Goal: Information Seeking & Learning: Check status

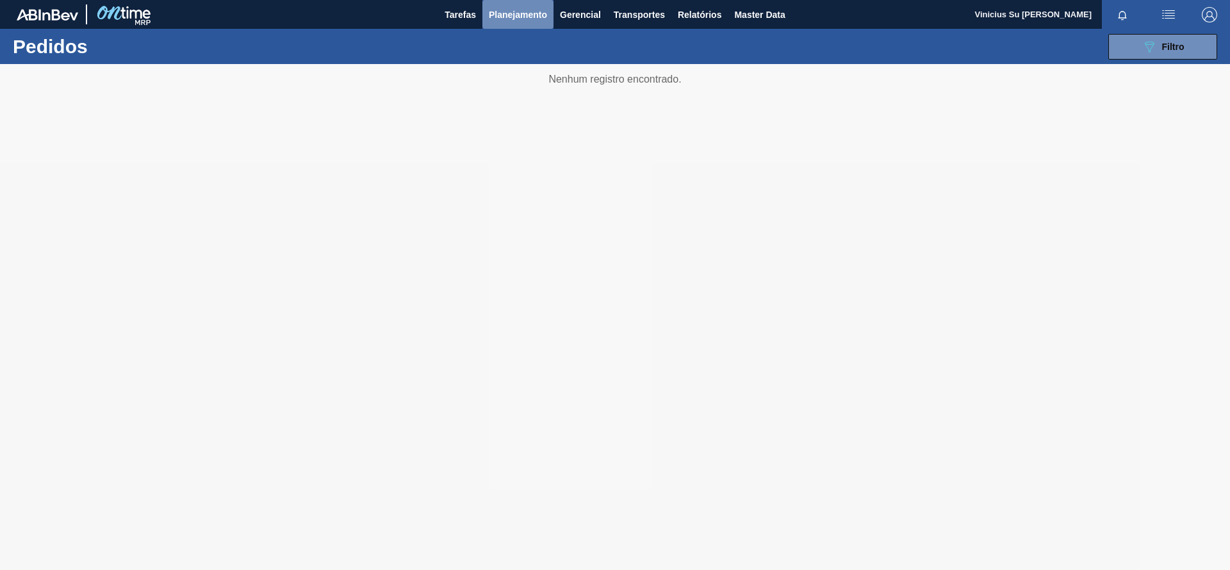
click at [517, 8] on span "Planejamento" at bounding box center [518, 14] width 58 height 15
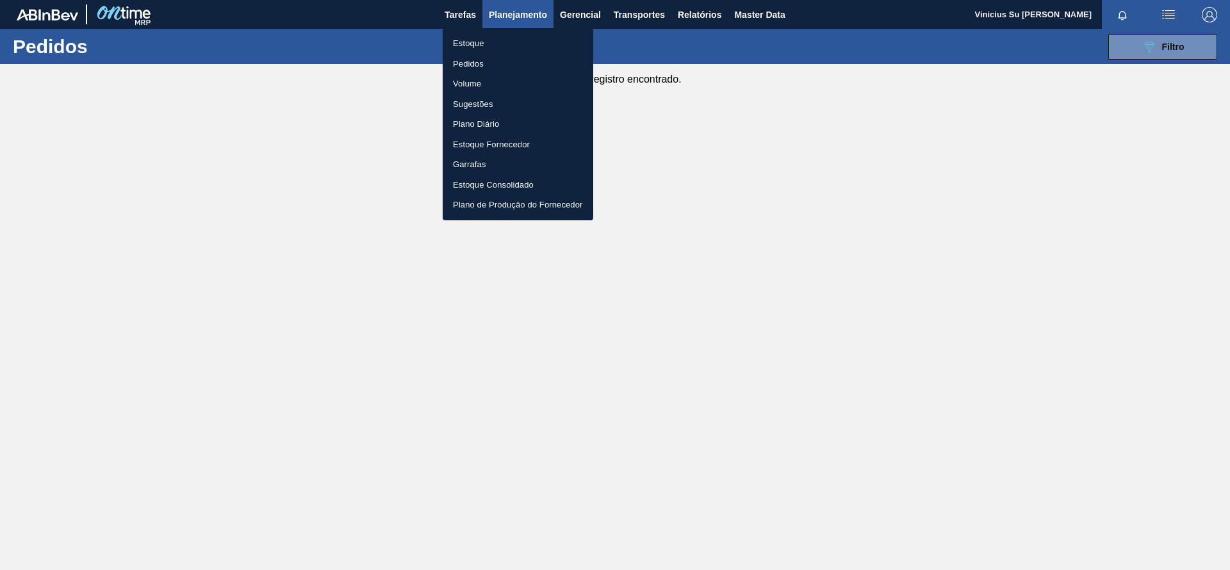
click at [475, 47] on li "Estoque" at bounding box center [518, 43] width 151 height 20
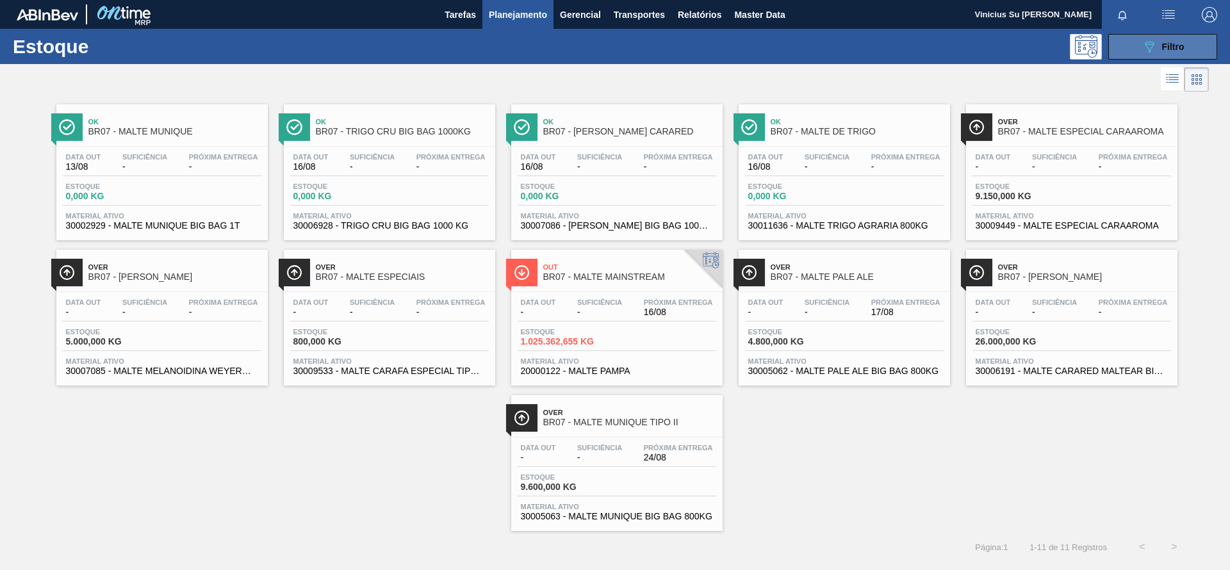
click at [1169, 42] on span "Filtro" at bounding box center [1173, 47] width 22 height 10
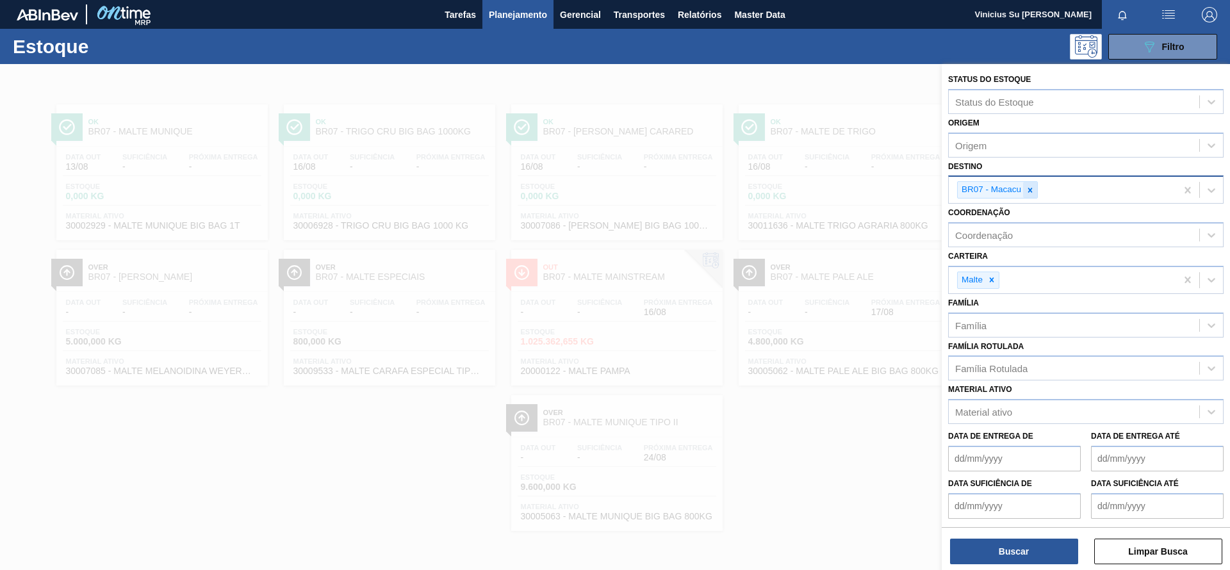
click at [1032, 191] on icon at bounding box center [1029, 190] width 9 height 9
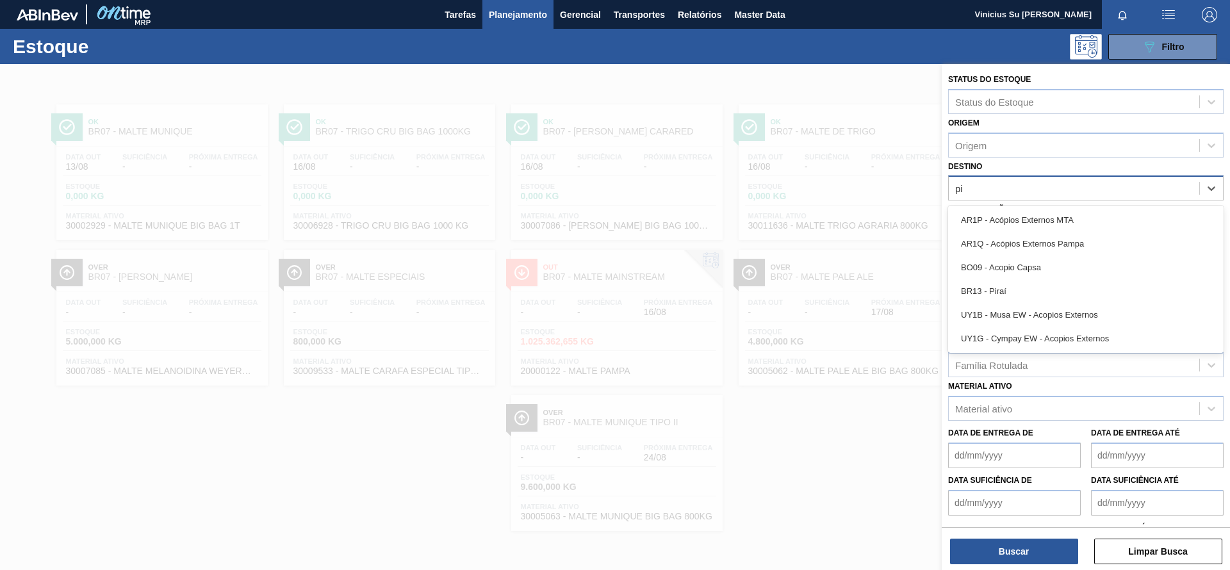
type input "pir"
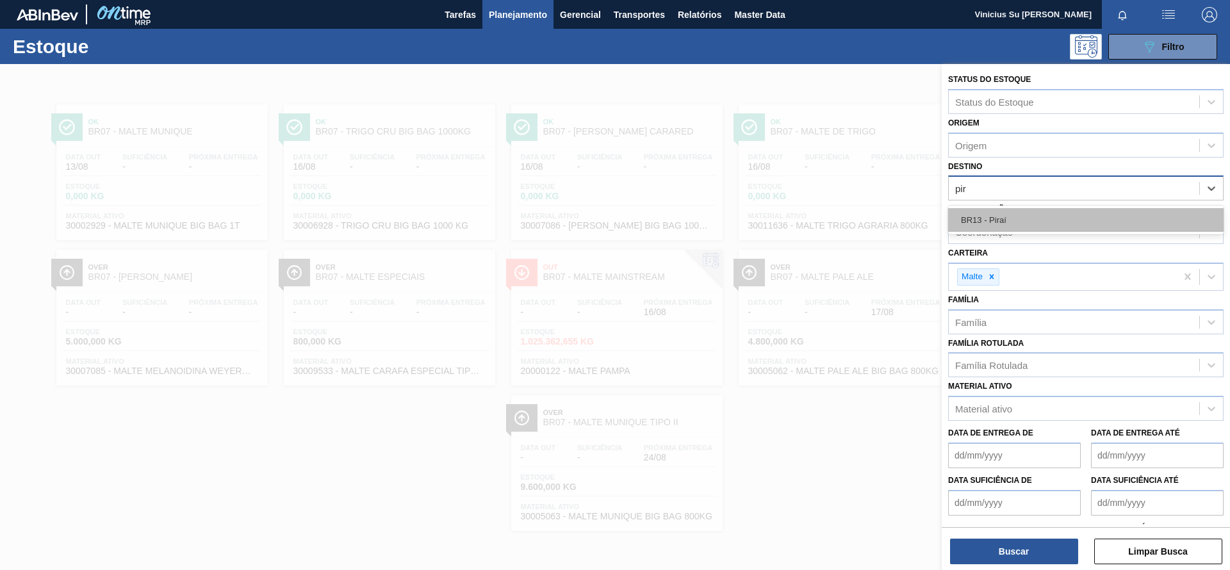
click at [1029, 224] on div "BR13 - Piraí" at bounding box center [1085, 220] width 275 height 24
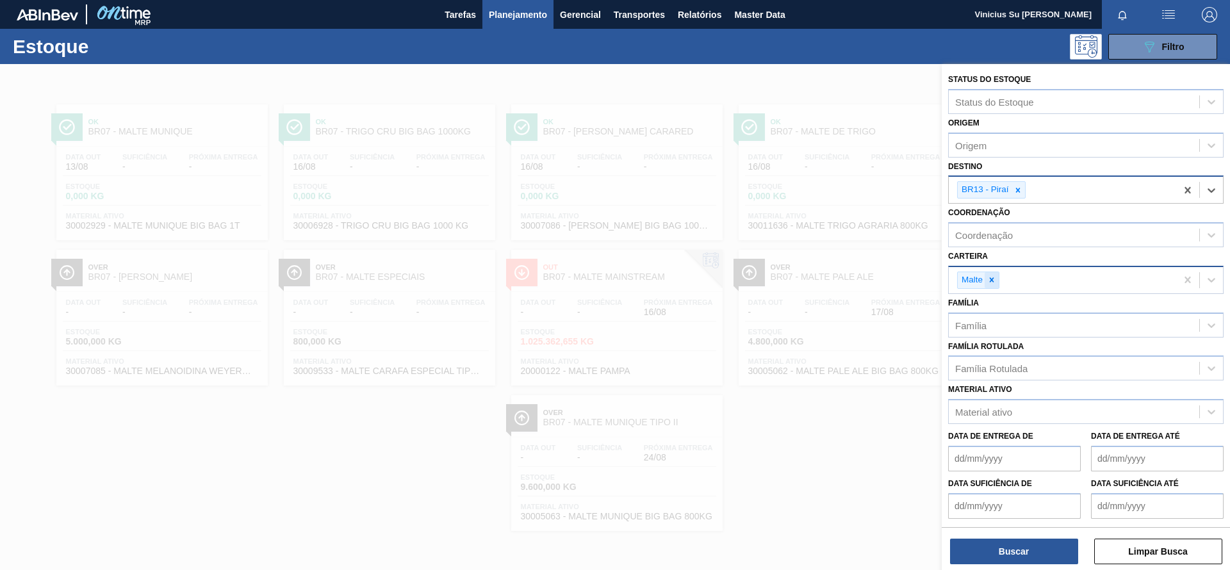
click at [995, 278] on icon at bounding box center [991, 279] width 9 height 9
click at [1029, 359] on div "Família Rotulada" at bounding box center [1073, 365] width 250 height 19
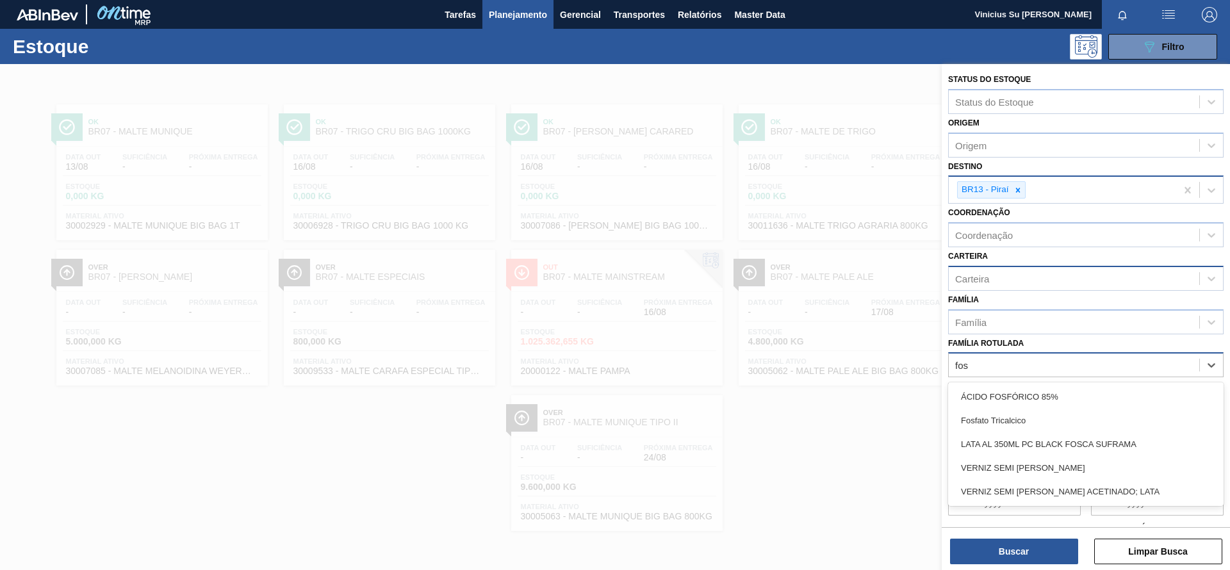
type Rotulada "fosf"
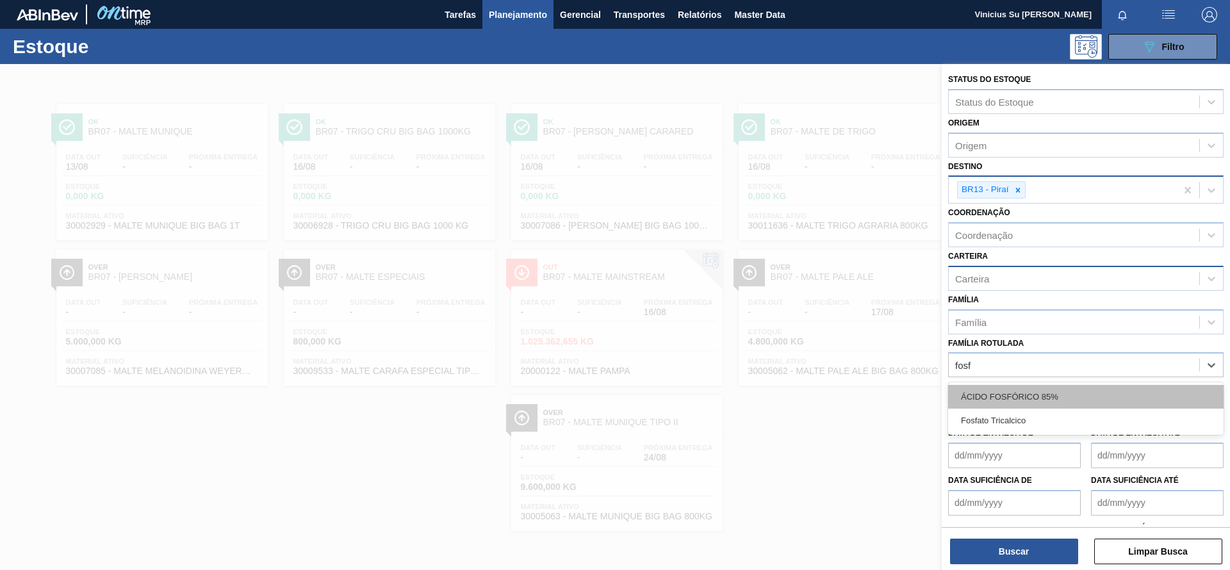
click at [1050, 398] on div "ÁCIDO FOSFÓRICO 85%" at bounding box center [1085, 397] width 275 height 24
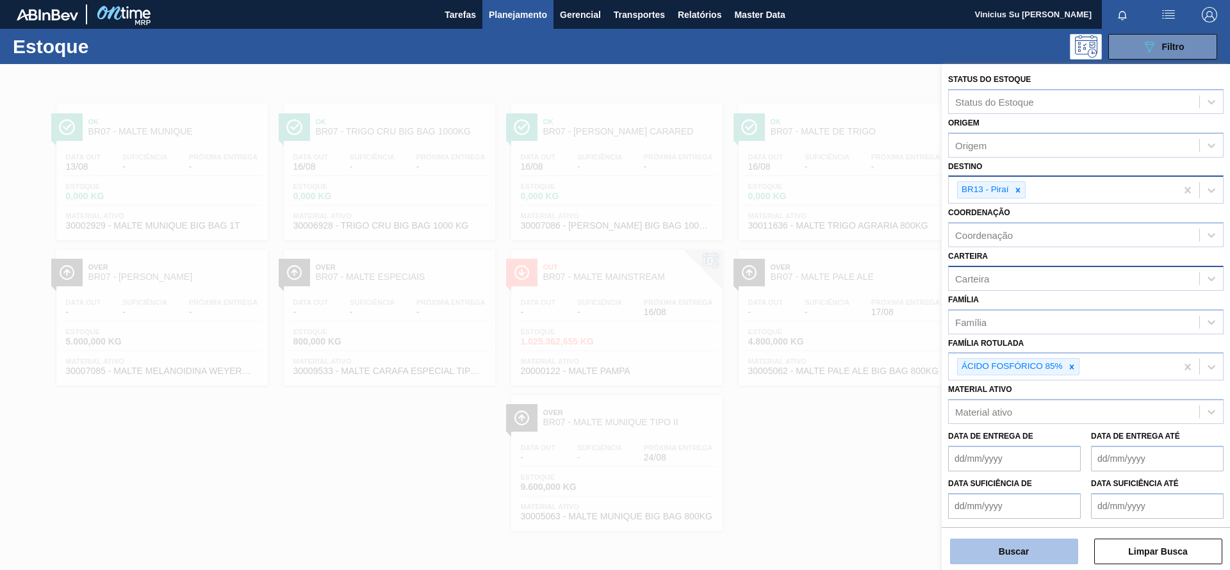
click at [1041, 553] on button "Buscar" at bounding box center [1014, 552] width 128 height 26
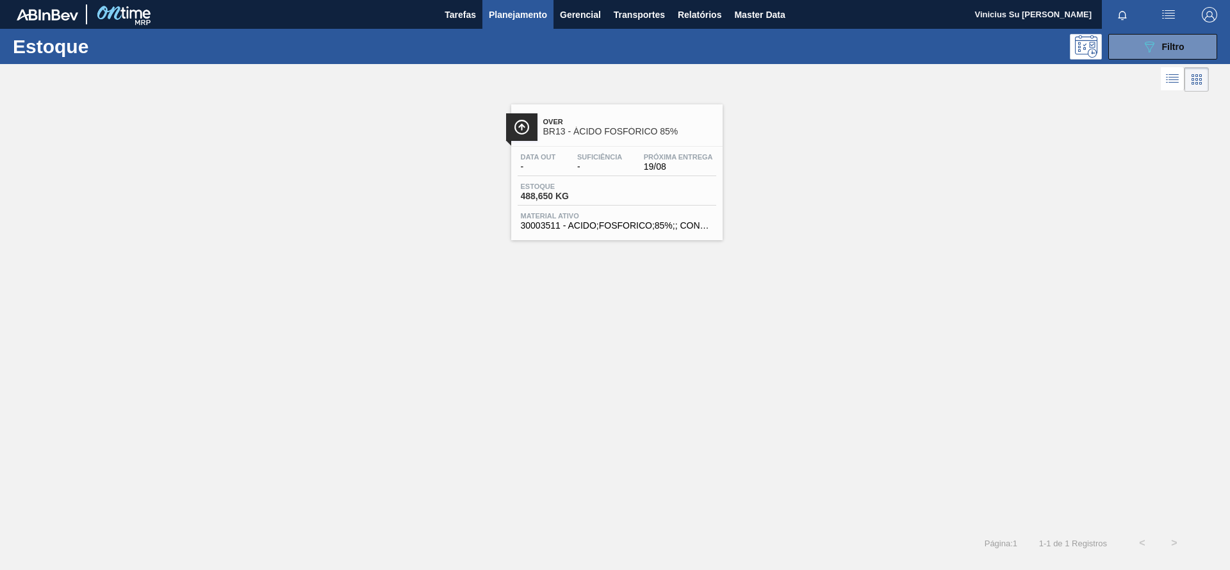
click at [652, 127] on span "BR13 - ÁCIDO FOSFÓRICO 85%" at bounding box center [629, 132] width 173 height 10
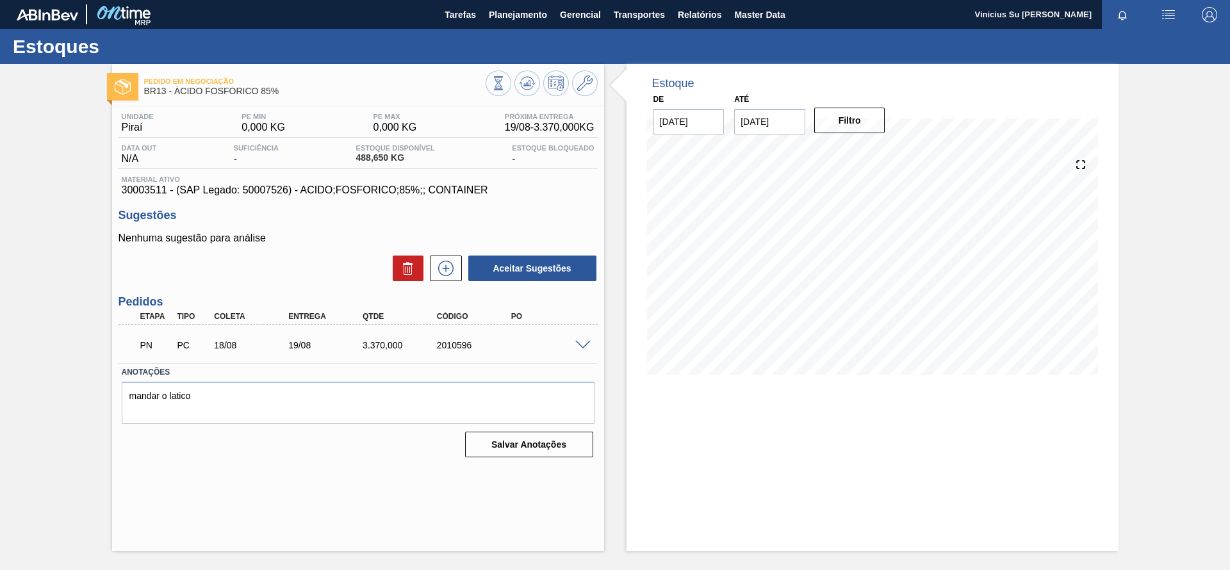
click at [586, 342] on span at bounding box center [582, 346] width 15 height 10
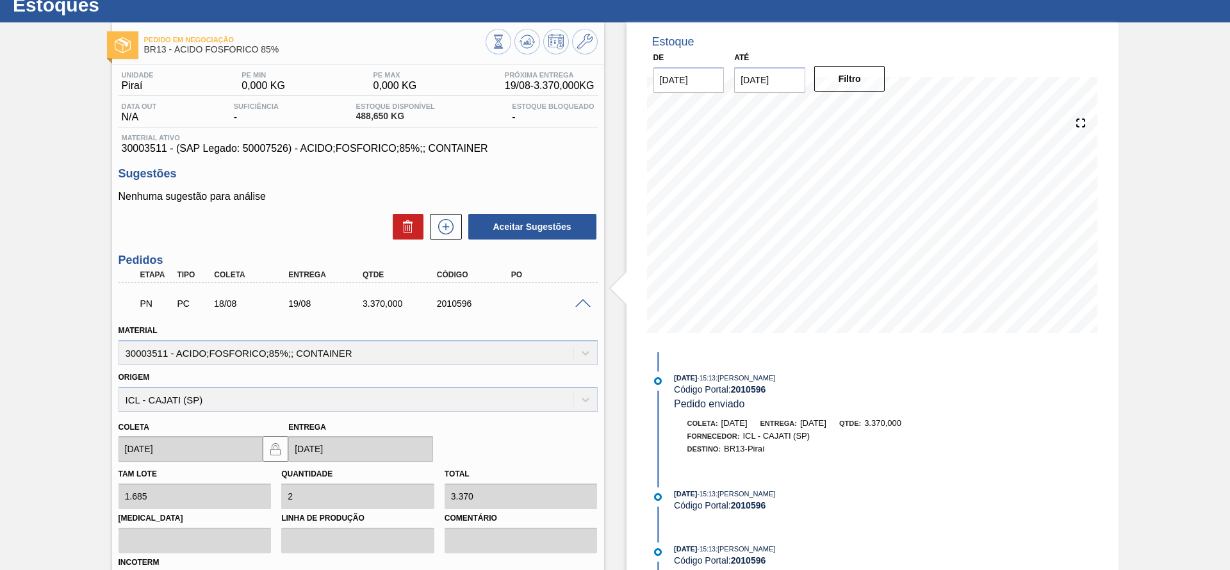
scroll to position [17, 0]
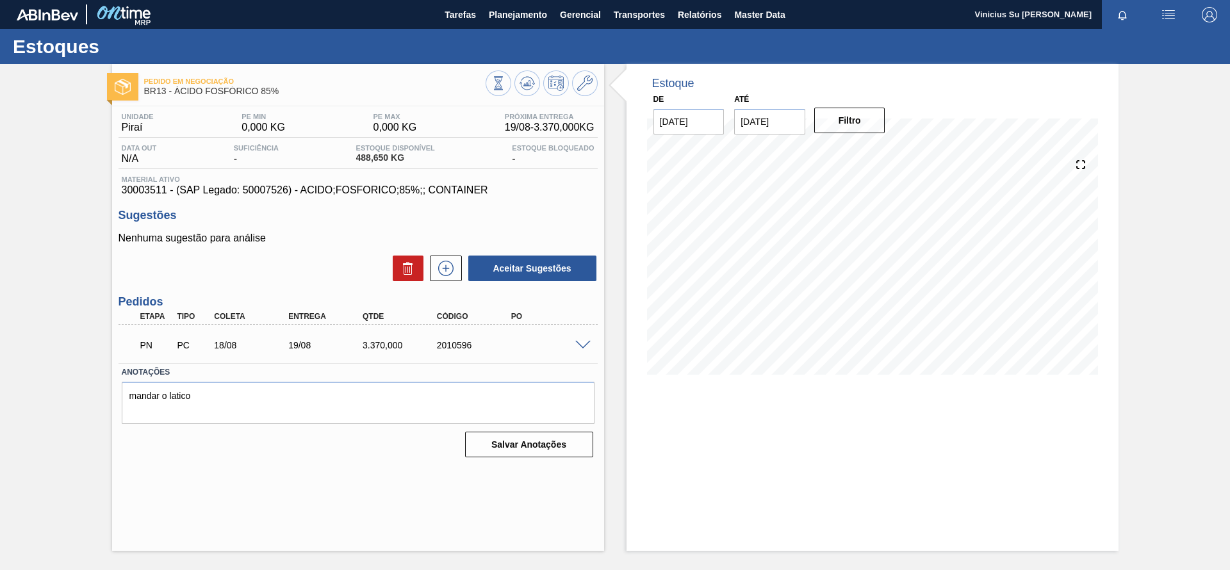
click at [73, 272] on div "Pedido em Negociação BR13 - ÁCIDO FOSFÓRICO 85% Unidade Piraí PE MIN 0,000 KG P…" at bounding box center [615, 307] width 1230 height 487
click at [59, 405] on div "Pedido em Negociação BR13 - ÁCIDO FOSFÓRICO 85% Unidade Piraí PE MIN 0,000 KG P…" at bounding box center [615, 307] width 1230 height 487
click at [29, 378] on div "Pedido em Negociação BR13 - ÁCIDO FOSFÓRICO 85% Unidade Piraí PE MIN 0,000 KG P…" at bounding box center [615, 307] width 1230 height 487
click at [231, 345] on div "18/08" at bounding box center [252, 345] width 83 height 10
click at [587, 346] on span at bounding box center [582, 346] width 15 height 10
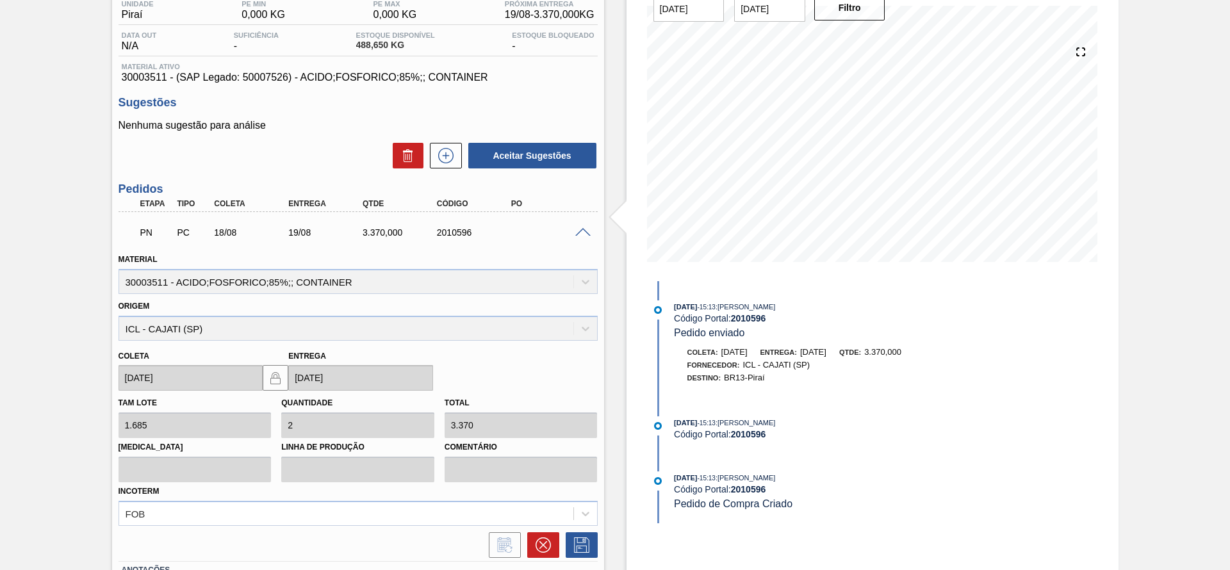
scroll to position [17, 0]
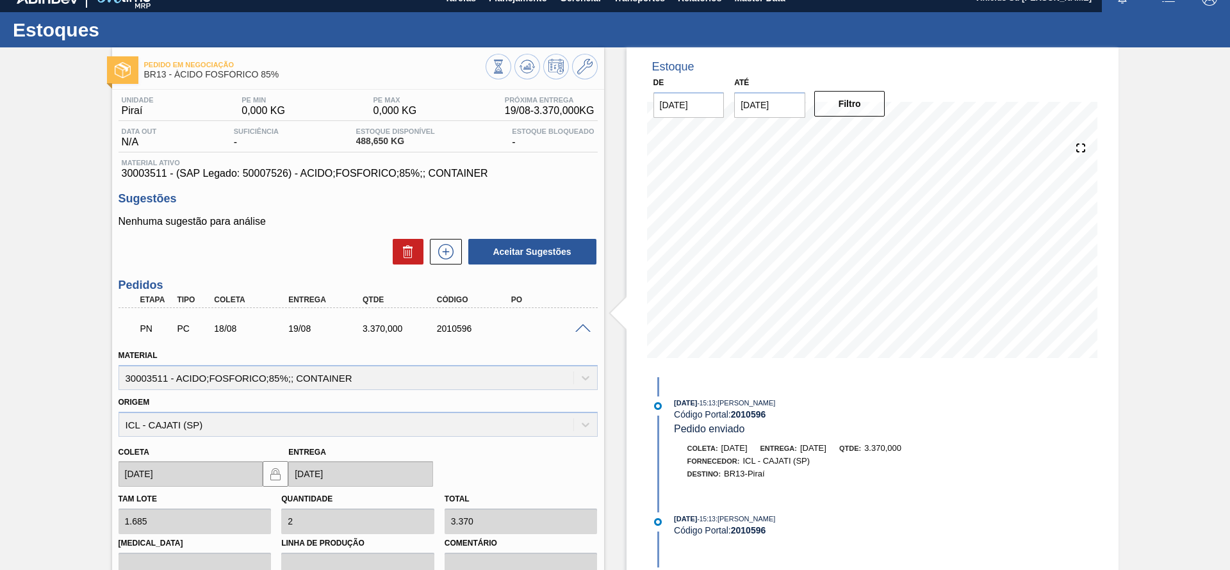
click at [612, 381] on div "Estoque De [DATE] Até [DATE] Filtro [DATE] 15:13 : [PERSON_NAME] Código Portal:…" at bounding box center [861, 404] width 514 height 715
click at [229, 328] on div "18/08" at bounding box center [252, 328] width 83 height 10
click at [43, 378] on div "Pedido em Negociação BR13 - ÁCIDO FOSFÓRICO 85% Unidade Piraí PE MIN 0,000 KG P…" at bounding box center [615, 404] width 1230 height 715
click at [56, 364] on div "Pedido em Negociação BR13 - ÁCIDO FOSFÓRICO 85% Unidade Piraí PE MIN 0,000 KG P…" at bounding box center [615, 404] width 1230 height 715
click at [60, 355] on div "Pedido em Negociação BR13 - ÁCIDO FOSFÓRICO 85% Unidade Piraí PE MIN 0,000 KG P…" at bounding box center [615, 404] width 1230 height 715
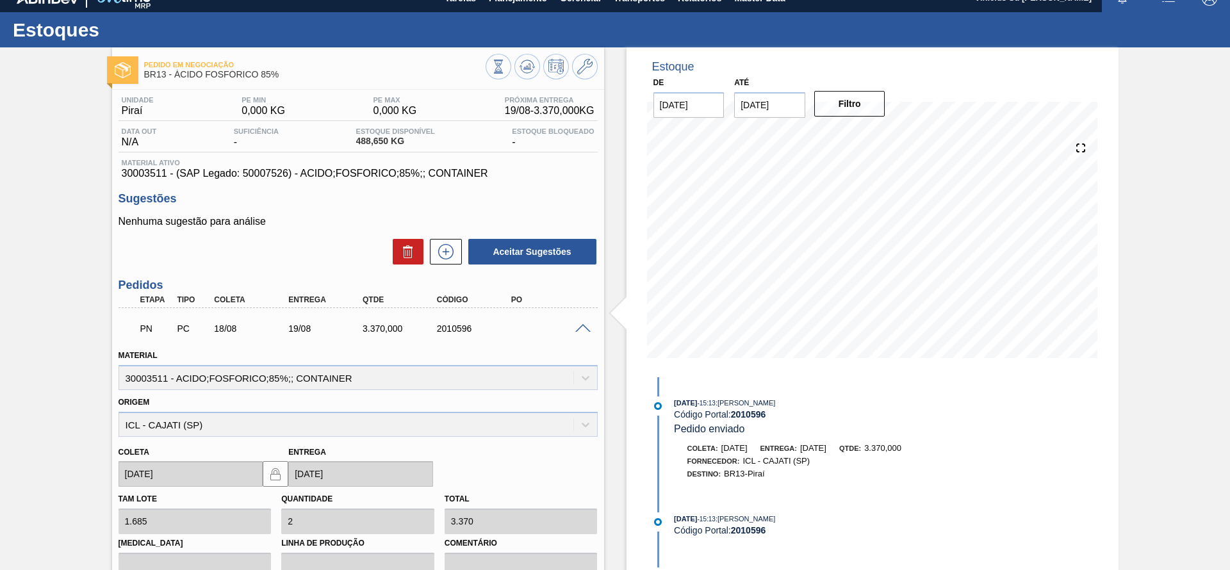
click at [60, 355] on div "Pedido em Negociação BR13 - ÁCIDO FOSFÓRICO 85% Unidade Piraí PE MIN 0,000 KG P…" at bounding box center [615, 404] width 1230 height 715
click at [64, 354] on div "Pedido em Negociação BR13 - ÁCIDO FOSFÓRICO 85% Unidade Piraí PE MIN 0,000 KG P…" at bounding box center [615, 404] width 1230 height 715
click at [67, 344] on div "Pedido em Negociação BR13 - ÁCIDO FOSFÓRICO 85% Unidade Piraí PE MIN 0,000 KG P…" at bounding box center [615, 404] width 1230 height 715
click at [491, 71] on icon at bounding box center [498, 67] width 14 height 14
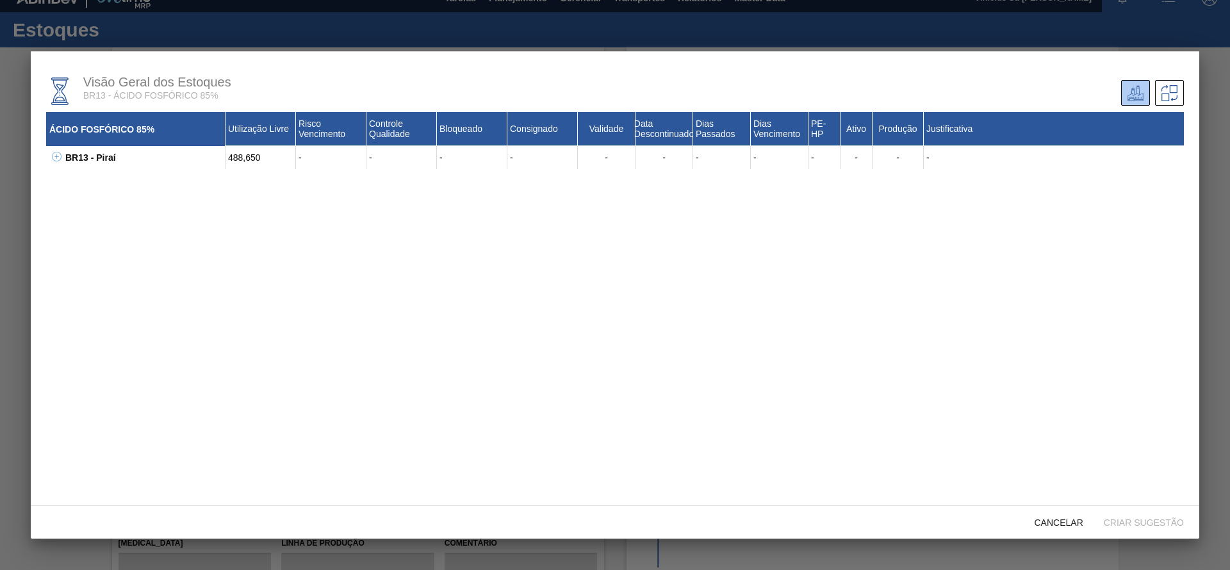
click at [59, 156] on icon at bounding box center [57, 157] width 10 height 10
click at [1210, 134] on div at bounding box center [615, 285] width 1230 height 570
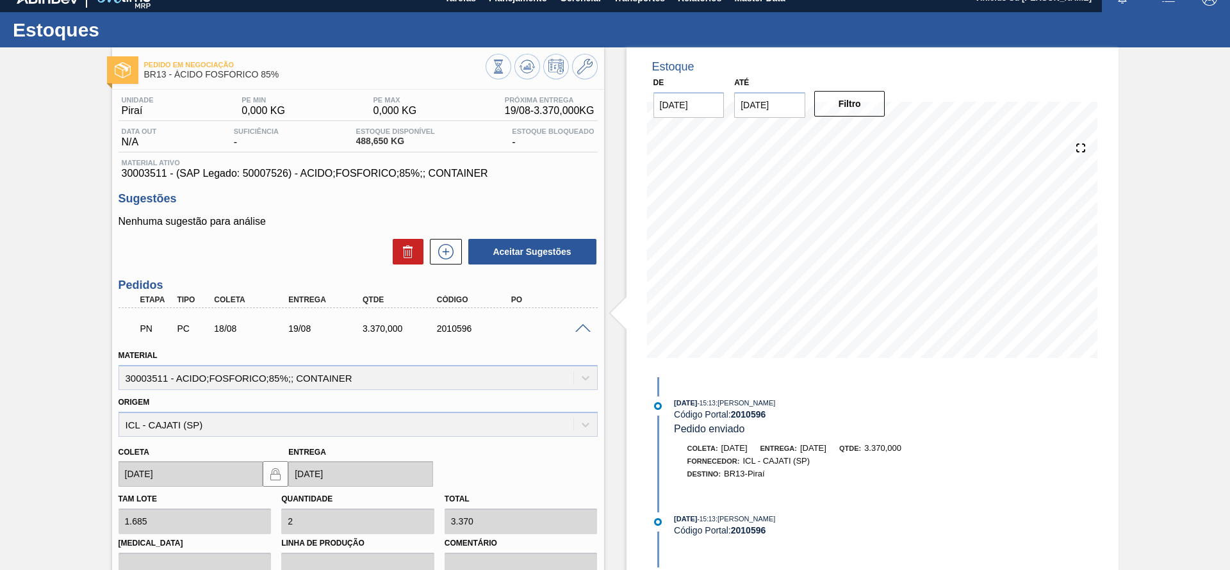
click at [151, 174] on span "30003511 - (SAP Legado: 50007526) - ACIDO;FOSFORICO;85%;; CONTAINER" at bounding box center [358, 174] width 473 height 12
copy span "30003511"
click at [616, 387] on div "Estoque De [DATE] Até [DATE] Filtro [DATE] 15:13 : [PERSON_NAME] Código Portal:…" at bounding box center [861, 404] width 514 height 715
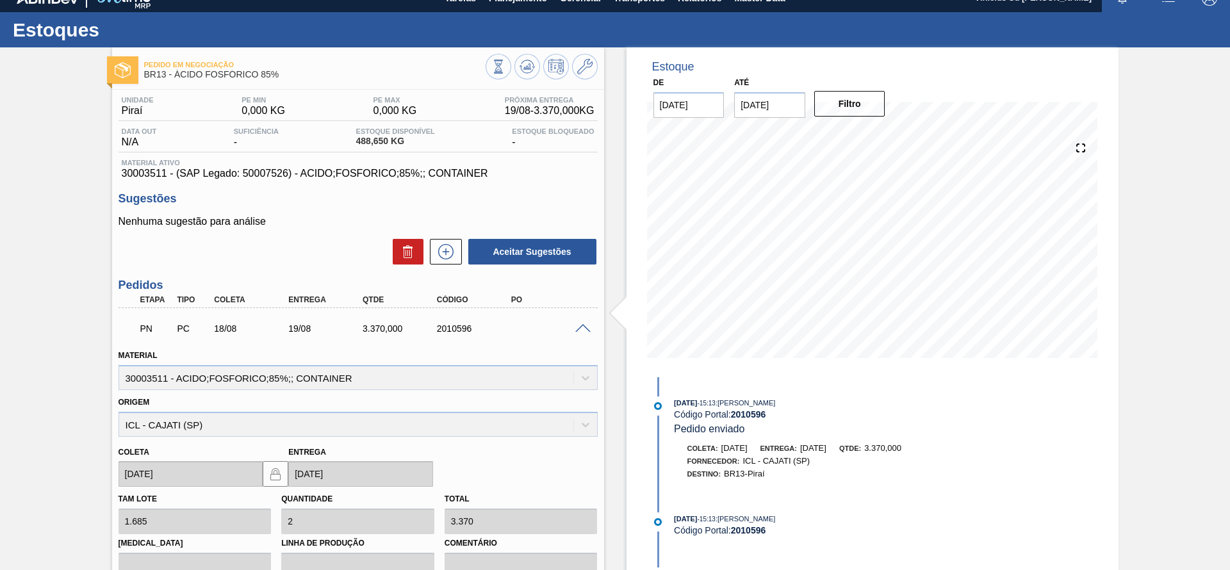
click at [616, 387] on div "Estoque De [DATE] Até [DATE] Filtro [DATE] 15:13 : [PERSON_NAME] Código Portal:…" at bounding box center [861, 404] width 514 height 715
click at [1168, 245] on div "Pedido em Negociação BR13 - ÁCIDO FOSFÓRICO 85% Unidade Piraí PE MIN 0,000 KG P…" at bounding box center [615, 404] width 1230 height 715
click at [1184, 234] on div "Pedido em Negociação BR13 - ÁCIDO FOSFÓRICO 85% Unidade Piraí PE MIN 0,000 KG P…" at bounding box center [615, 404] width 1230 height 715
click at [912, 68] on div at bounding box center [948, 66] width 307 height 13
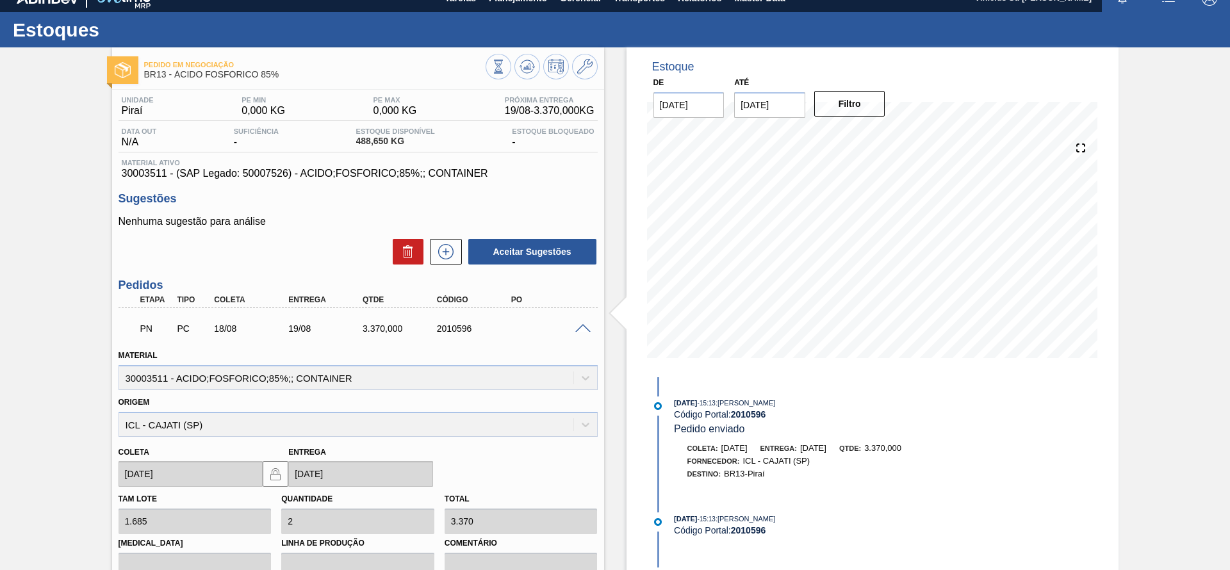
click at [619, 104] on div "Estoque De [DATE] Até [DATE] Filtro 23/08 Projeção de Estoque 3,858.65 [DOMAIN_…" at bounding box center [861, 404] width 514 height 715
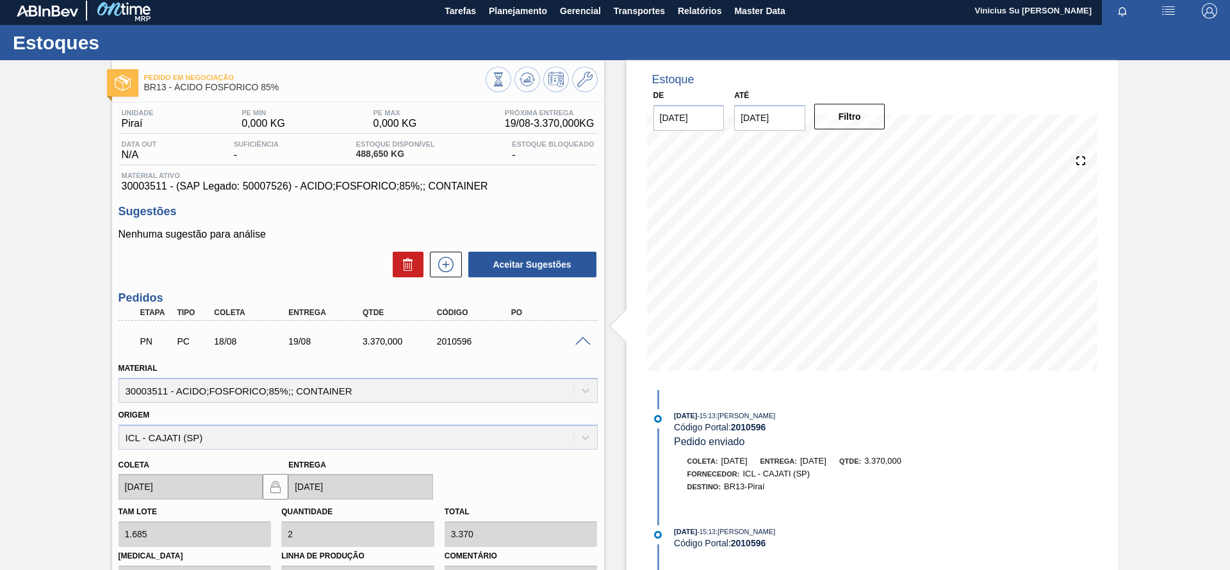
scroll to position [0, 0]
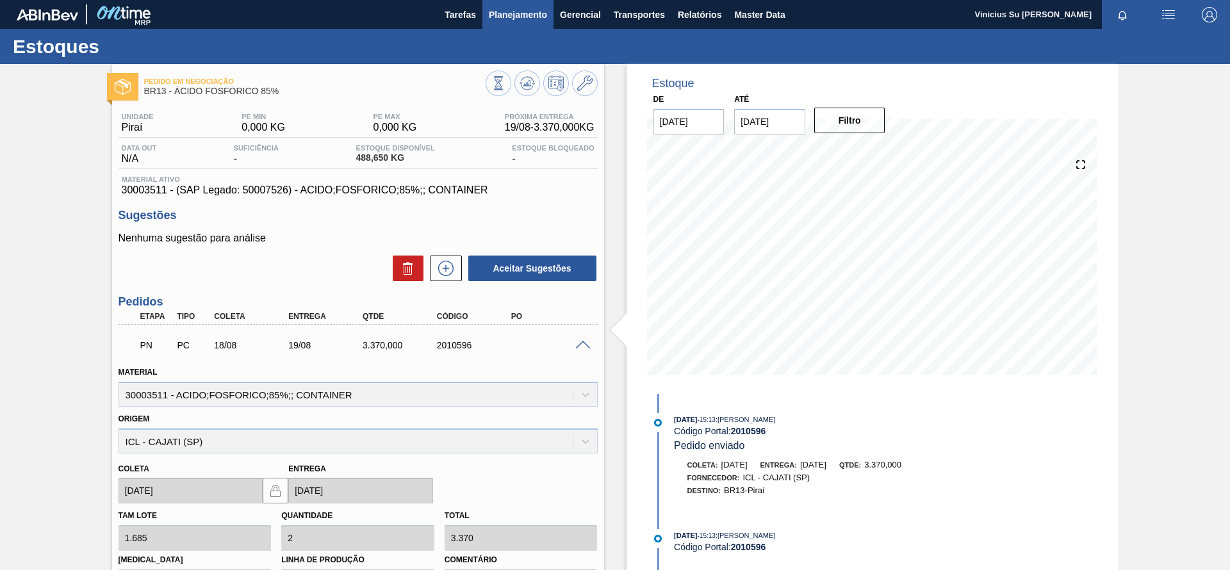
click at [512, 9] on span "Planejamento" at bounding box center [518, 14] width 58 height 15
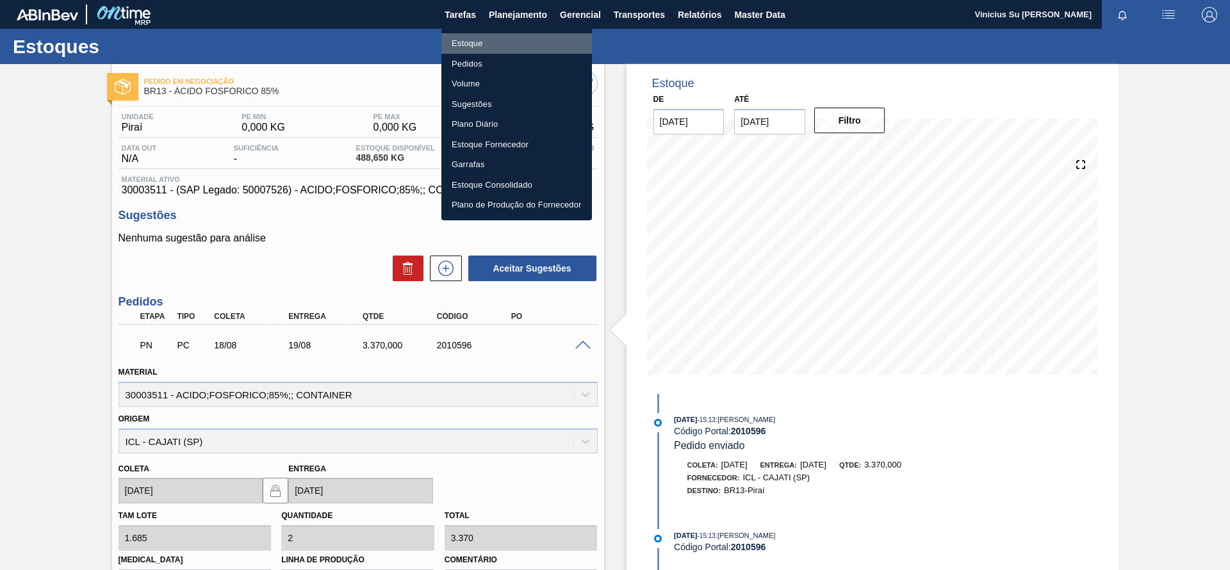
click at [475, 37] on li "Estoque" at bounding box center [516, 43] width 151 height 20
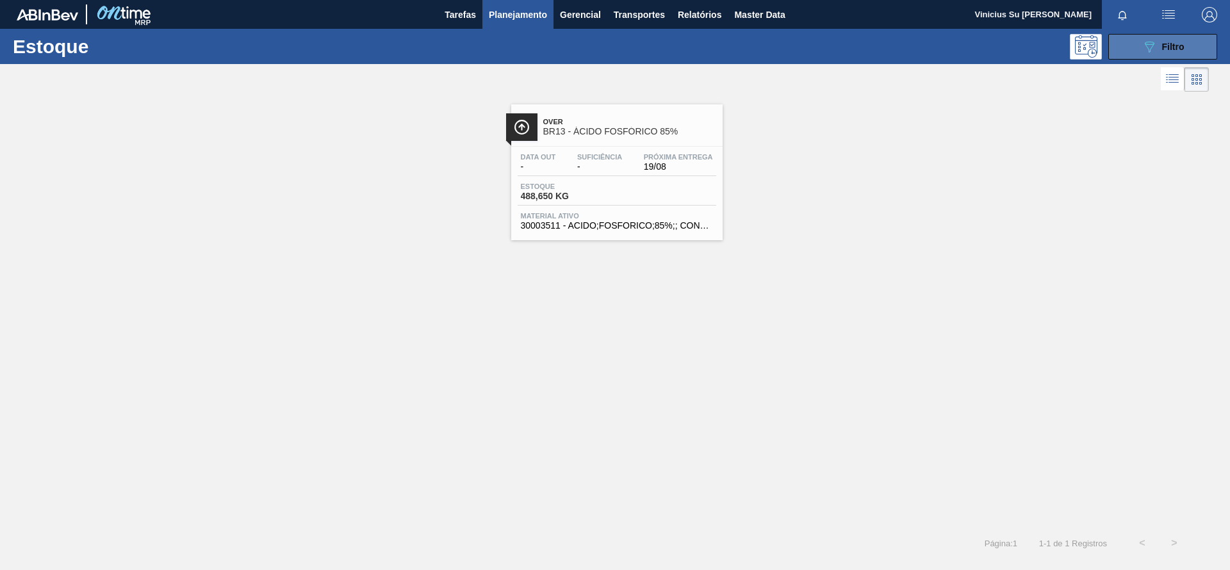
click at [1198, 39] on button "089F7B8B-B2A5-4AFE-B5C0-19BA573D28AC Filtro" at bounding box center [1162, 47] width 109 height 26
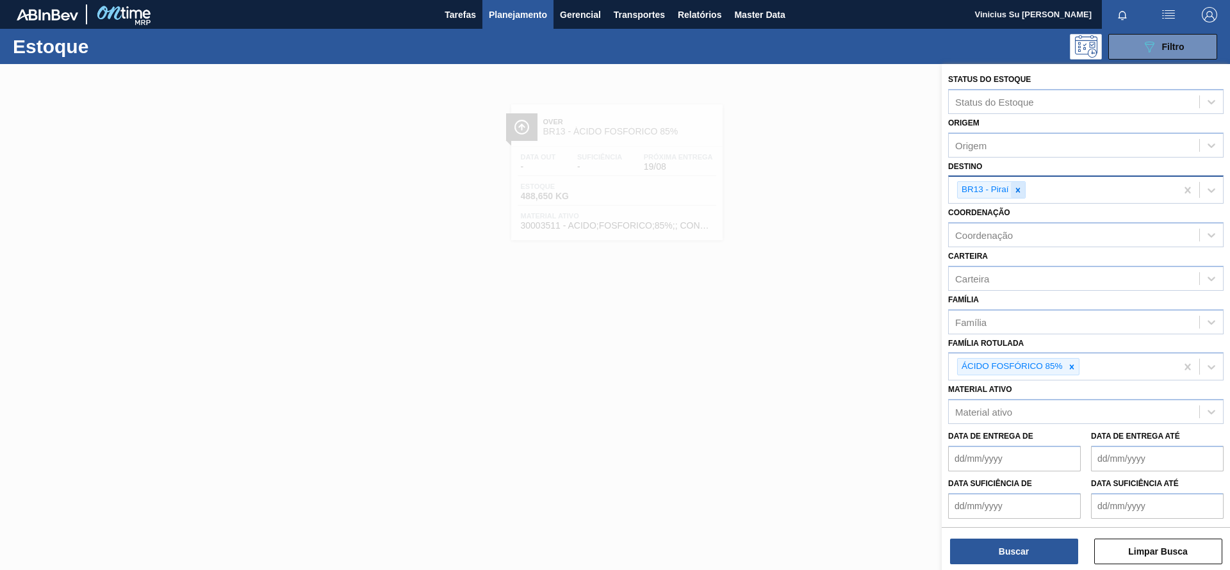
click at [1017, 188] on icon at bounding box center [1017, 190] width 9 height 9
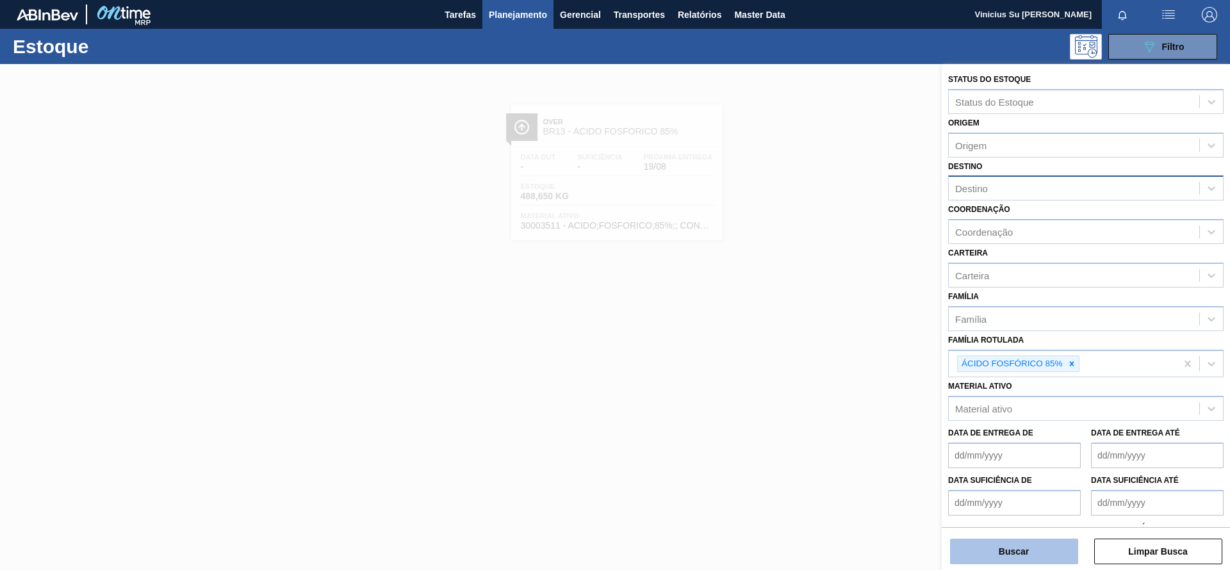
click at [1050, 544] on button "Buscar" at bounding box center [1014, 552] width 128 height 26
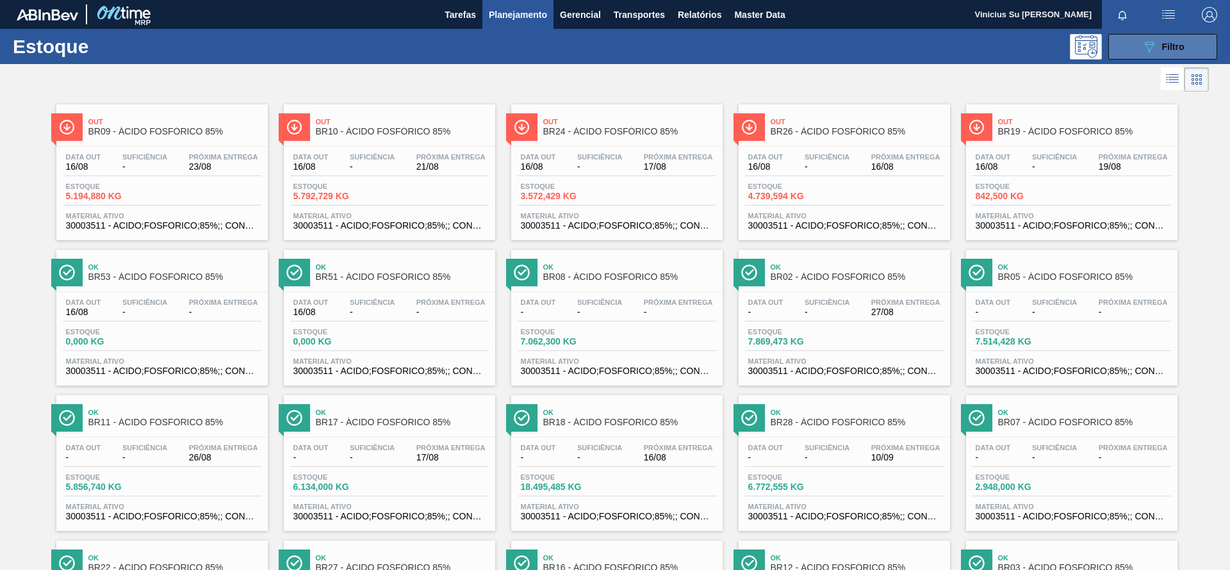
click at [1134, 51] on button "089F7B8B-B2A5-4AFE-B5C0-19BA573D28AC Filtro" at bounding box center [1162, 47] width 109 height 26
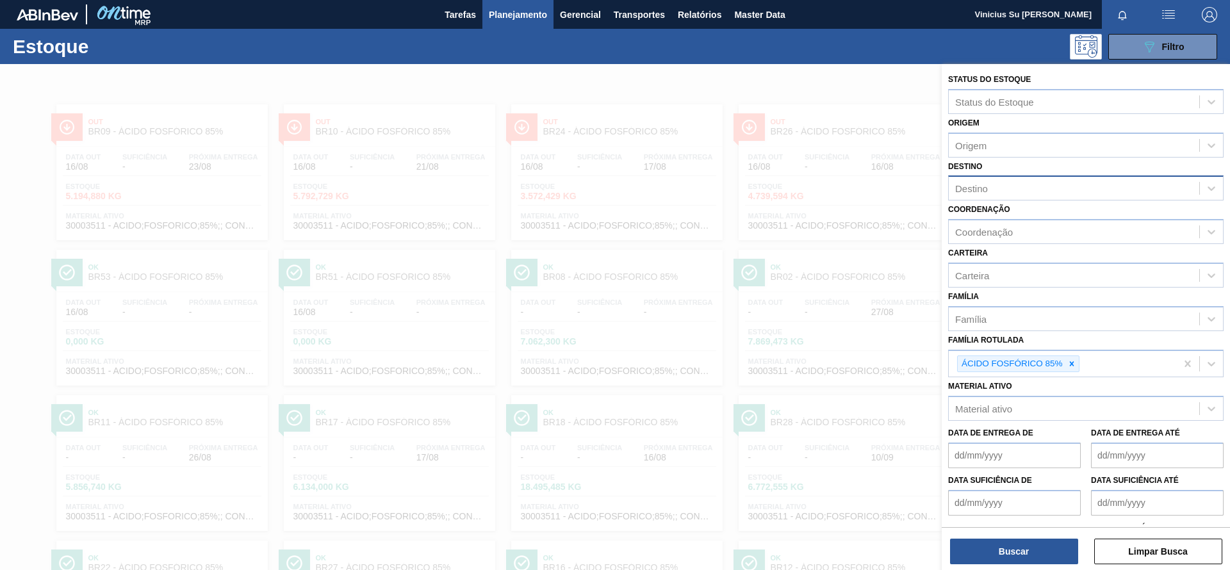
click at [1027, 183] on div "Destino" at bounding box center [1073, 188] width 250 height 19
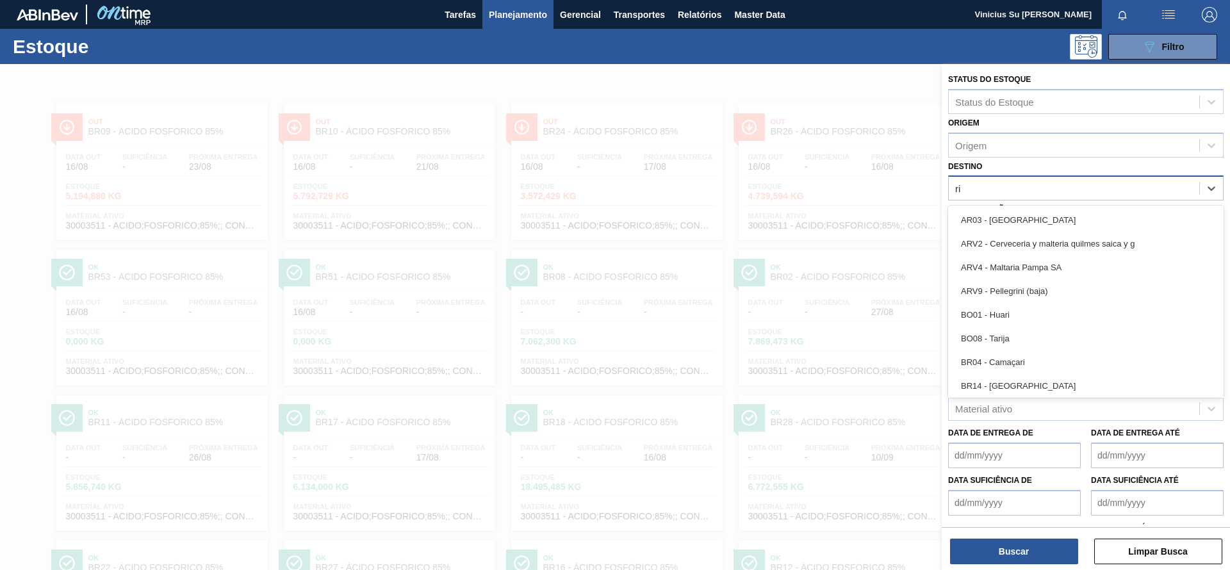
type input "rio"
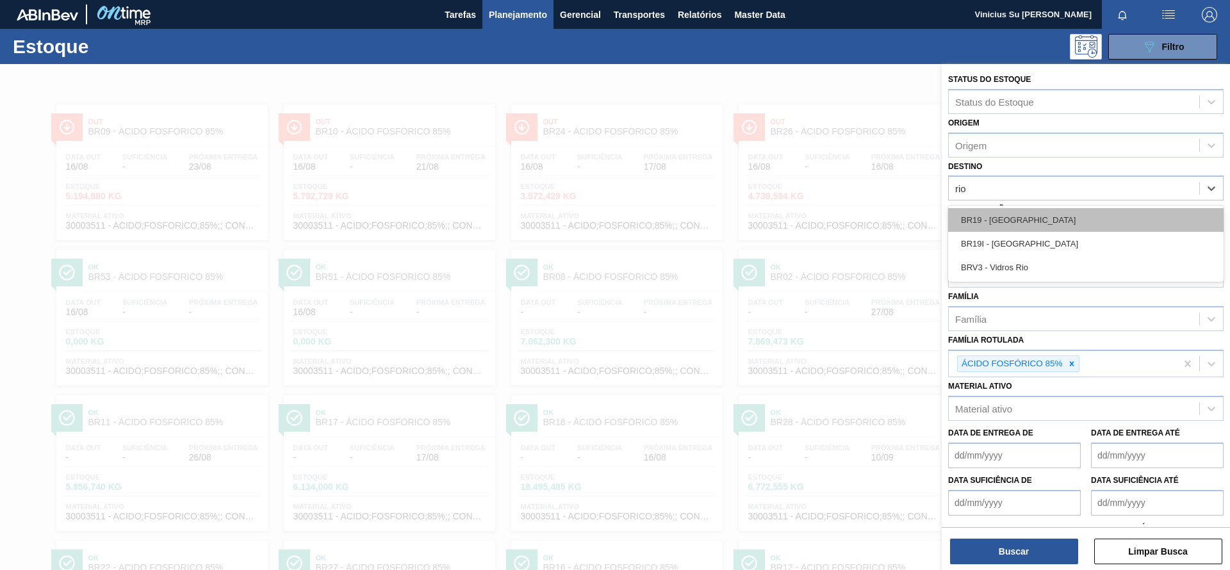
click at [1038, 221] on div "BR19 - [GEOGRAPHIC_DATA]" at bounding box center [1085, 220] width 275 height 24
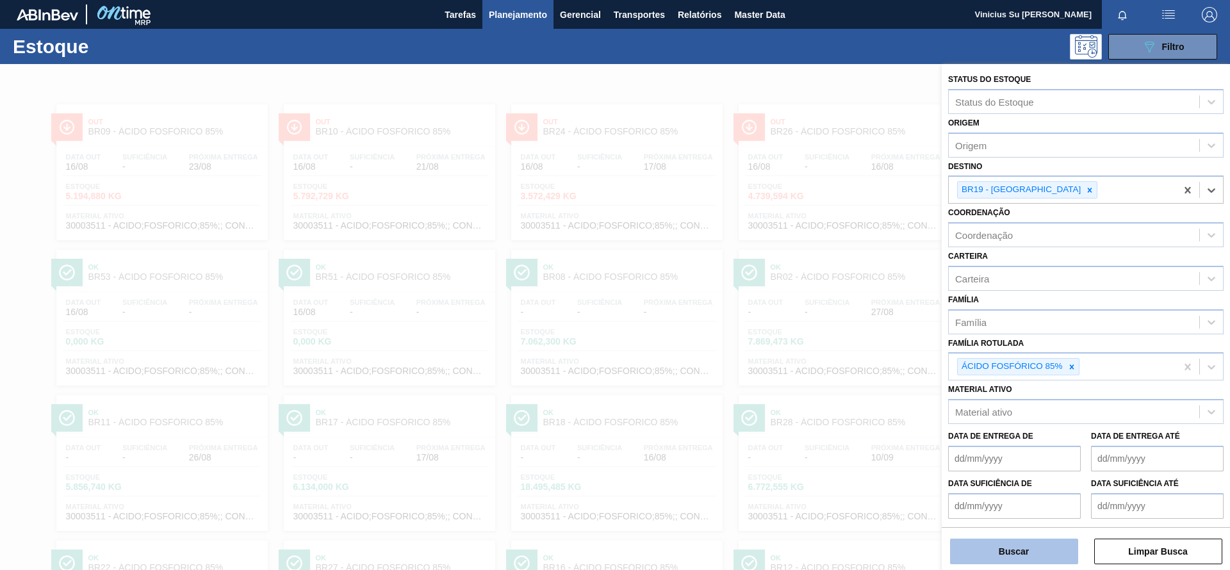
click at [1040, 556] on button "Buscar" at bounding box center [1014, 552] width 128 height 26
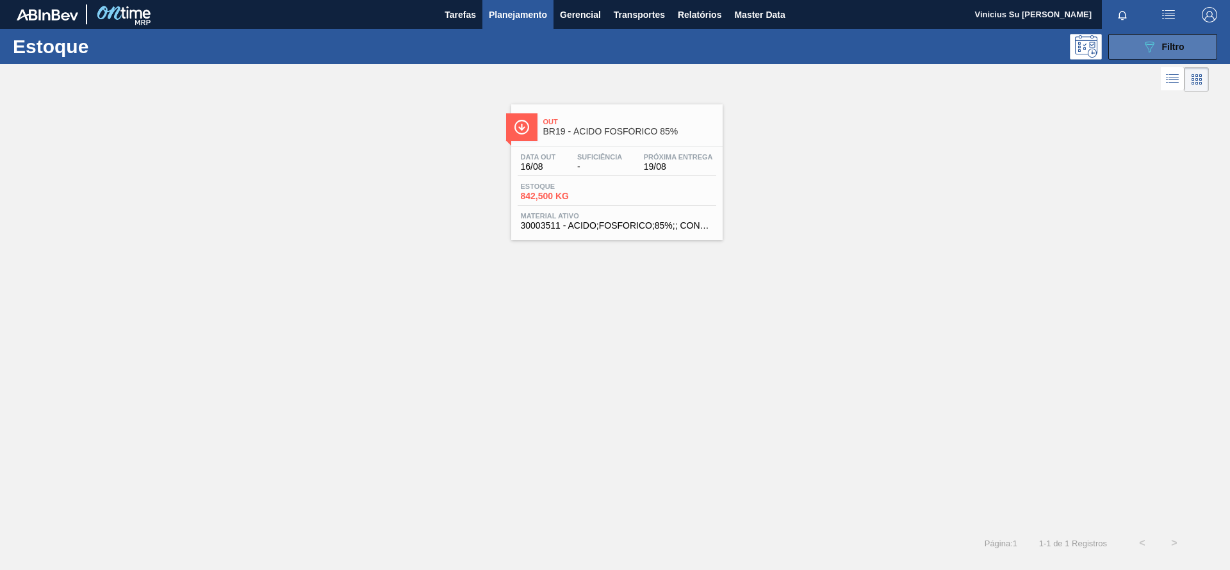
click at [1147, 49] on icon "089F7B8B-B2A5-4AFE-B5C0-19BA573D28AC" at bounding box center [1148, 46] width 15 height 15
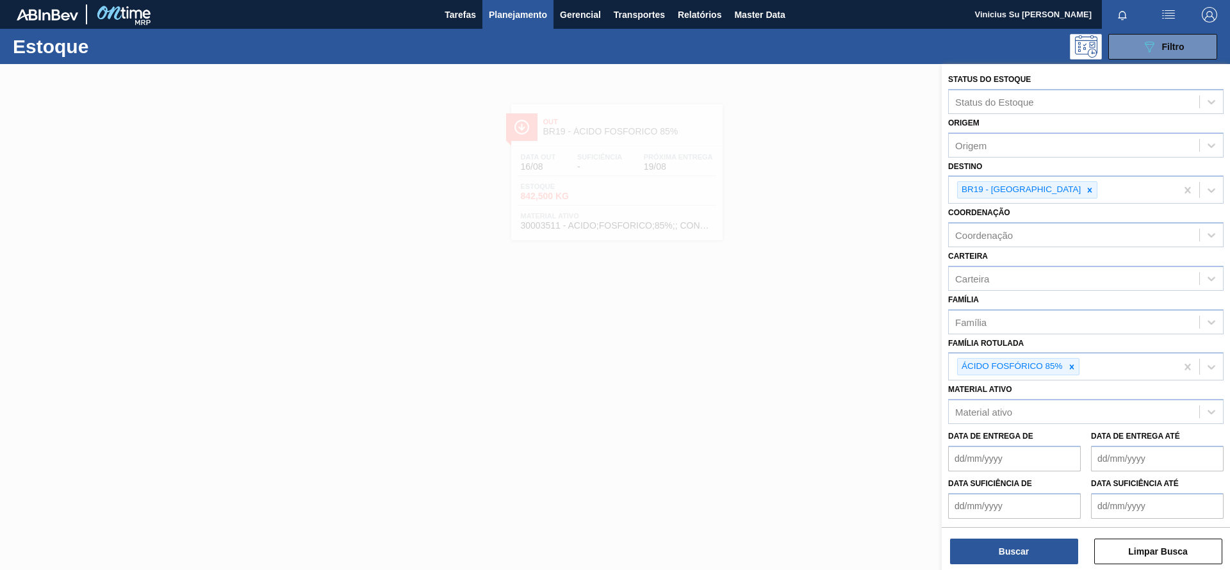
click at [799, 256] on div at bounding box center [615, 349] width 1230 height 570
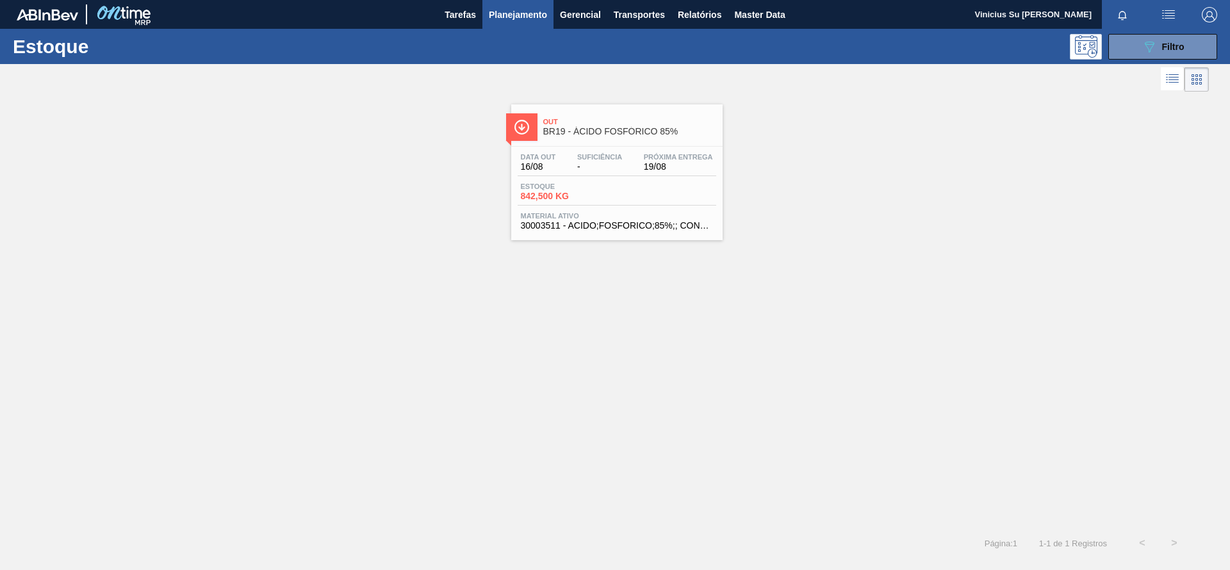
click at [849, 321] on div "Out BR19 - ÁCIDO FOSFÓRICO 85% Data [DATE] Suficiência - Próxima Entrega 19/08 …" at bounding box center [615, 311] width 1230 height 432
click at [1170, 45] on span "Filtro" at bounding box center [1173, 47] width 22 height 10
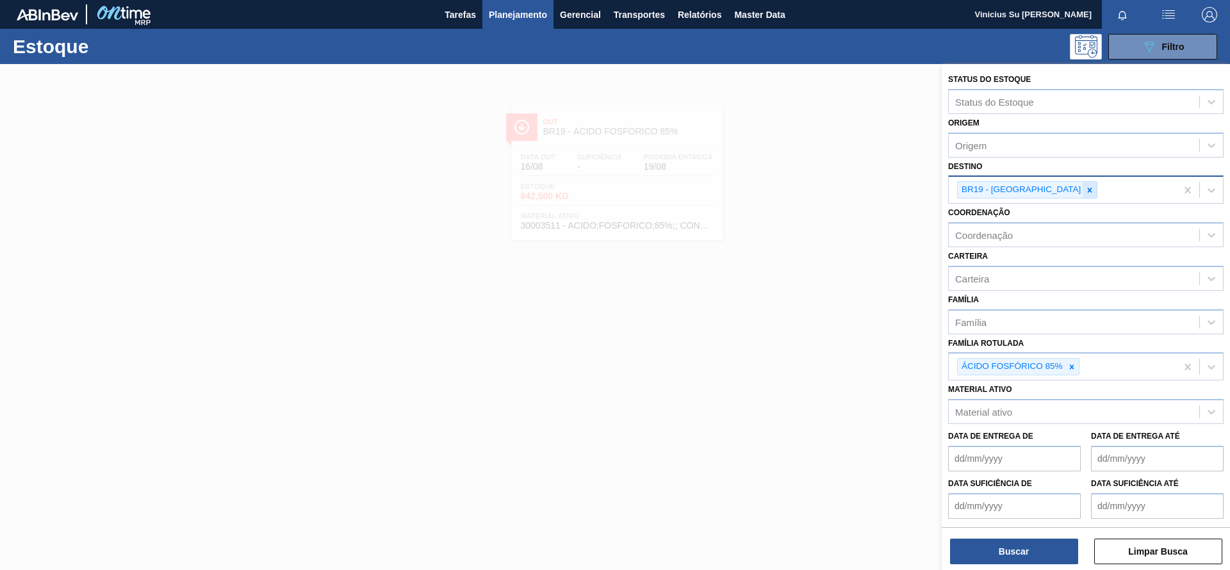
click at [1085, 190] on icon at bounding box center [1089, 190] width 9 height 9
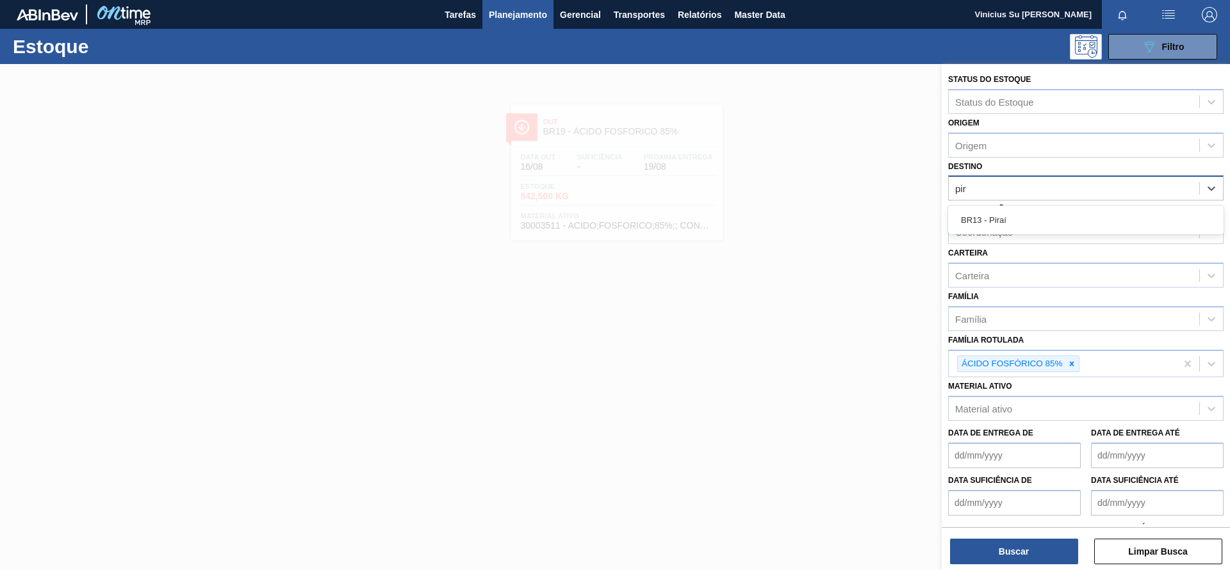
type input "pira"
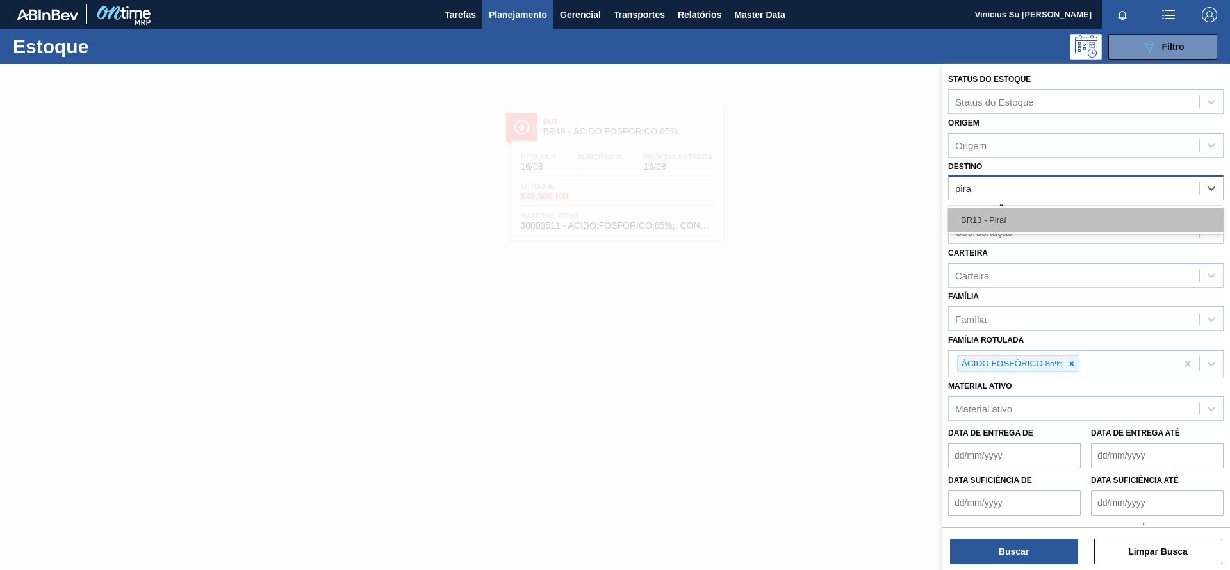
click at [1027, 225] on div "BR13 - Piraí" at bounding box center [1085, 220] width 275 height 24
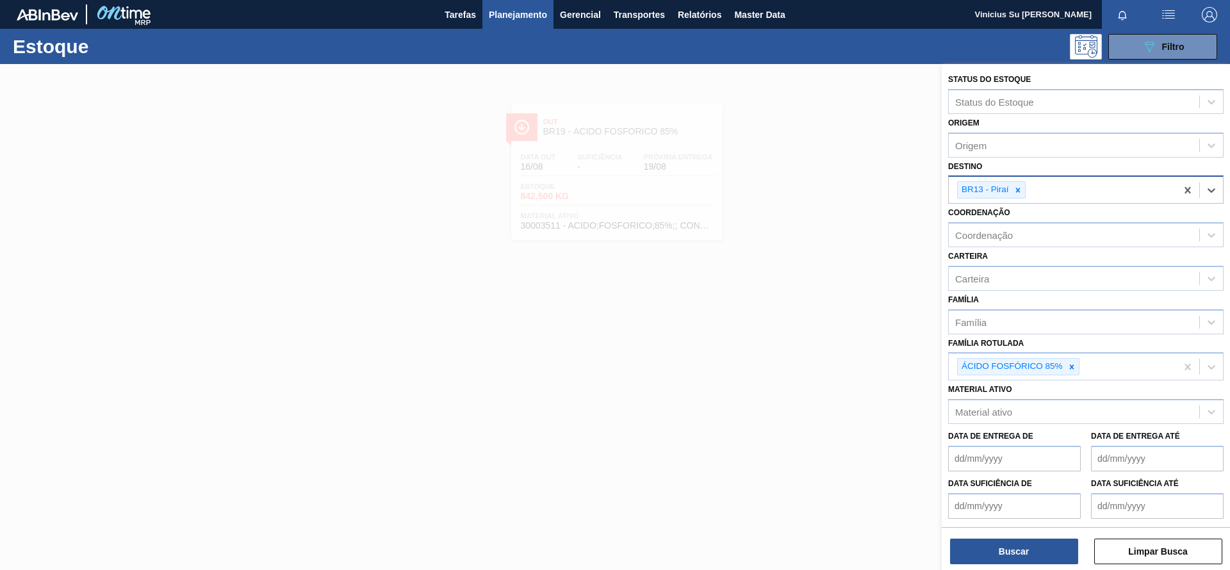
click at [1004, 536] on div "Buscar Limpar Busca" at bounding box center [1085, 545] width 288 height 36
click at [1001, 549] on button "Buscar" at bounding box center [1014, 552] width 128 height 26
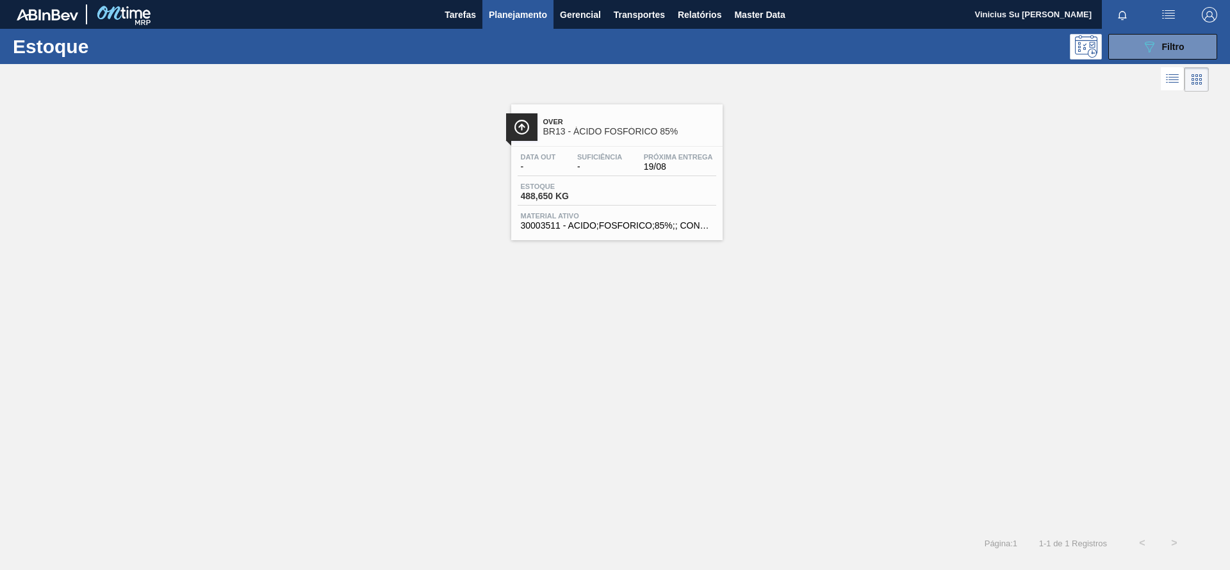
click at [647, 134] on span "BR13 - ÁCIDO FOSFÓRICO 85%" at bounding box center [629, 132] width 173 height 10
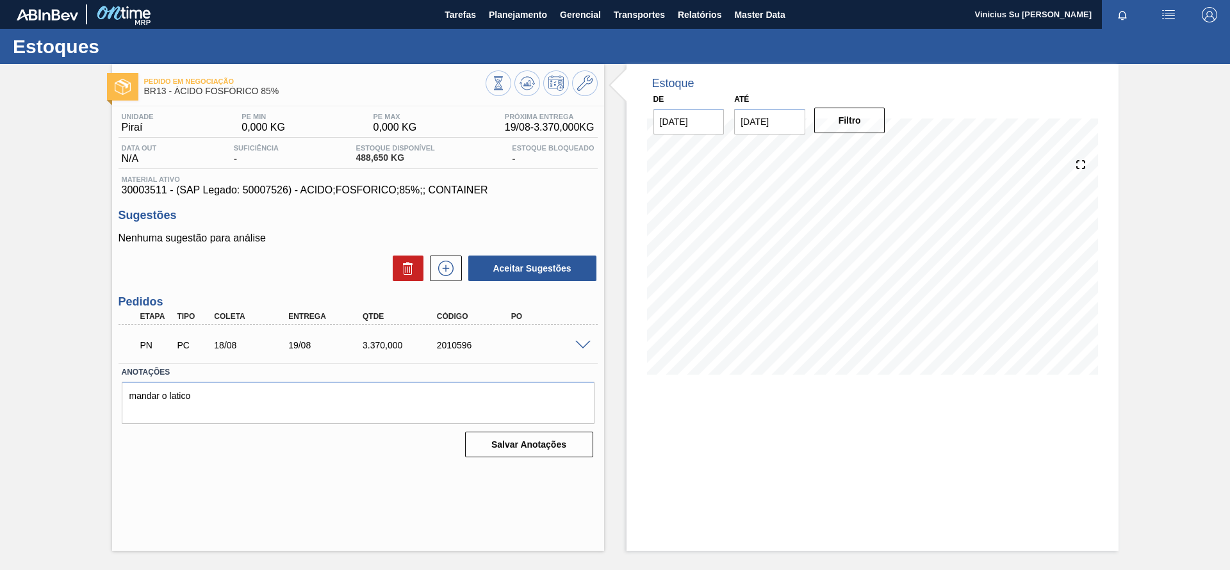
click at [587, 341] on span at bounding box center [582, 346] width 15 height 10
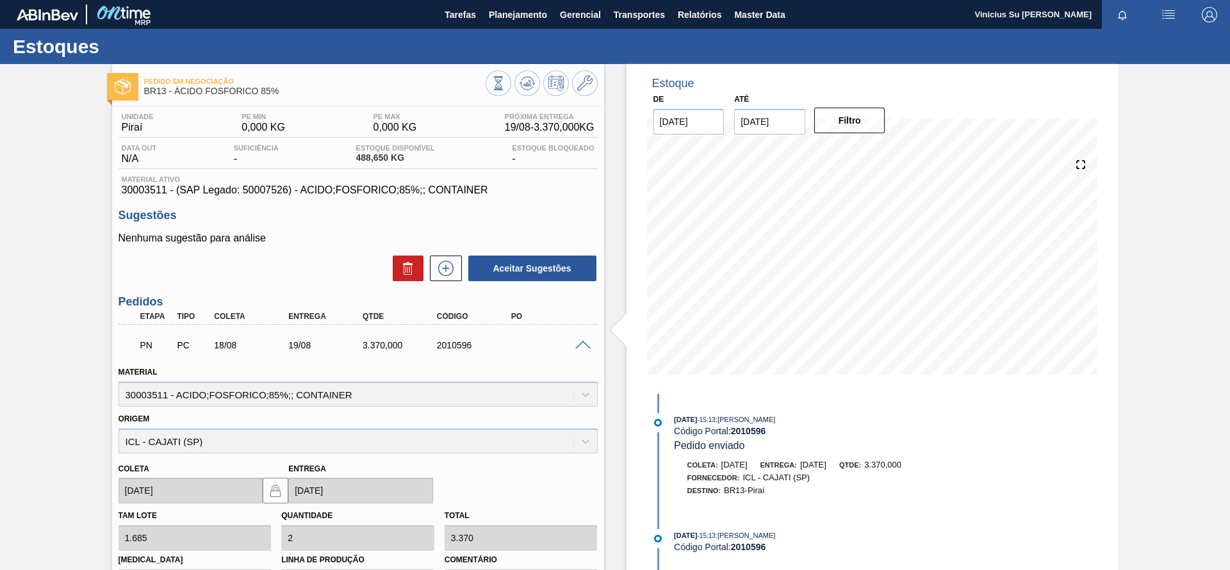
click at [612, 380] on div "Estoque De [DATE] Até [DATE] Filtro [DATE] 15:13 : [PERSON_NAME] Código Portal:…" at bounding box center [861, 421] width 514 height 715
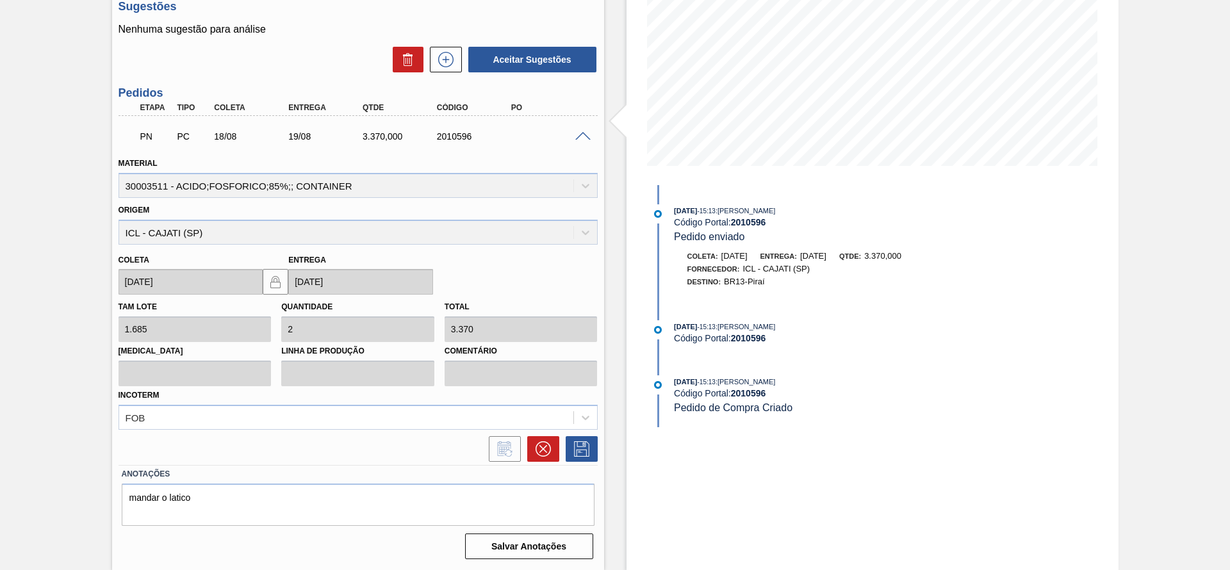
scroll to position [113, 0]
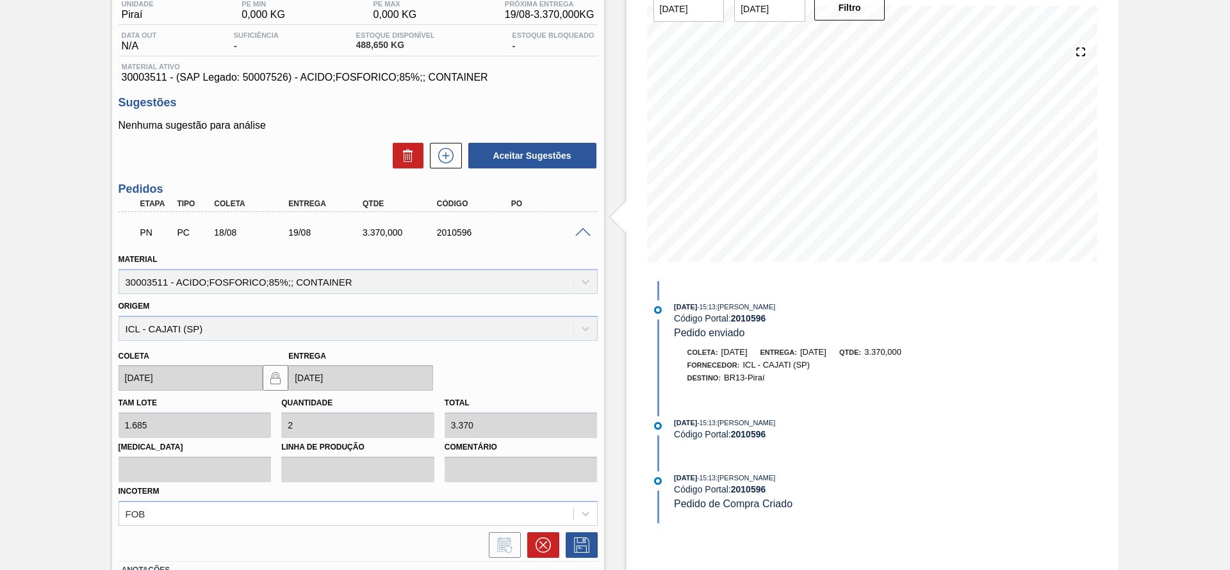
click at [622, 376] on div "Estoque De [DATE] Até [DATE] Filtro [DATE] 15:13 : [PERSON_NAME] Código Portal:…" at bounding box center [861, 308] width 514 height 715
click at [65, 386] on div "Pedido em Negociação BR13 - ÁCIDO FOSFÓRICO 85% Unidade Piraí PE MIN 0,000 KG P…" at bounding box center [615, 308] width 1230 height 715
click at [60, 368] on div "Pedido em Negociação BR13 - ÁCIDO FOSFÓRICO 85% Unidade Piraí PE MIN 0,000 KG P…" at bounding box center [615, 308] width 1230 height 715
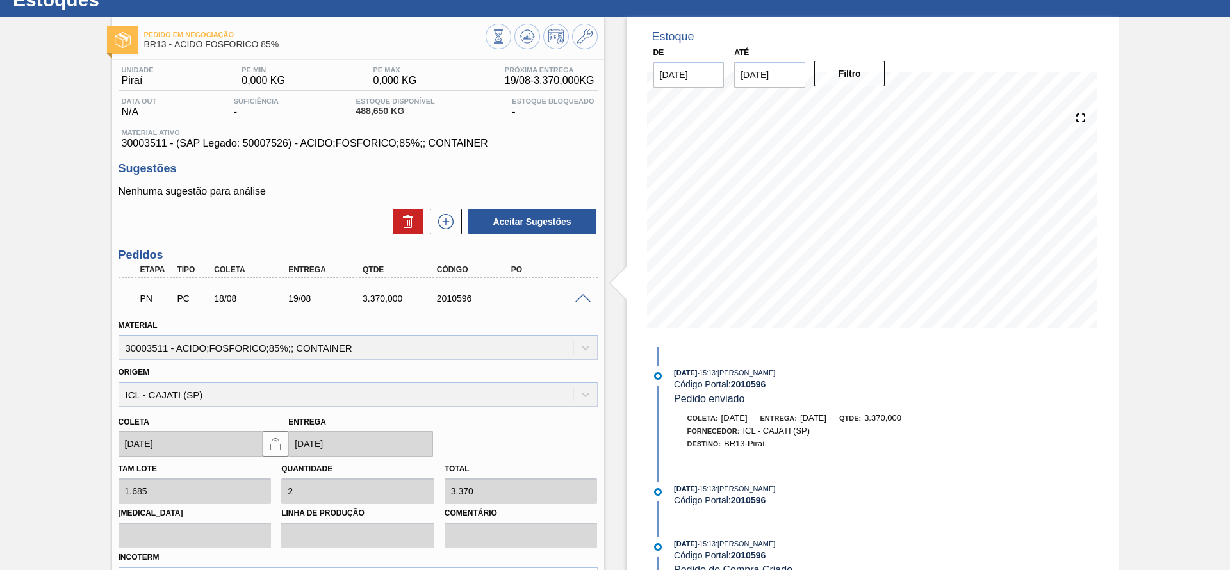
scroll to position [0, 0]
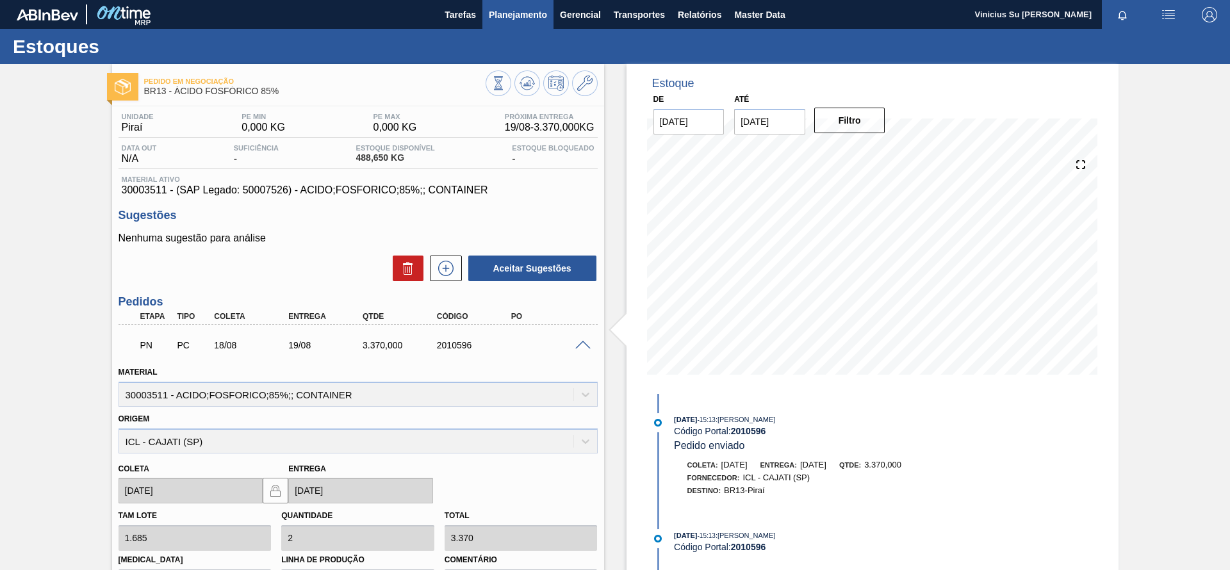
click at [516, 4] on button "Planejamento" at bounding box center [517, 14] width 71 height 29
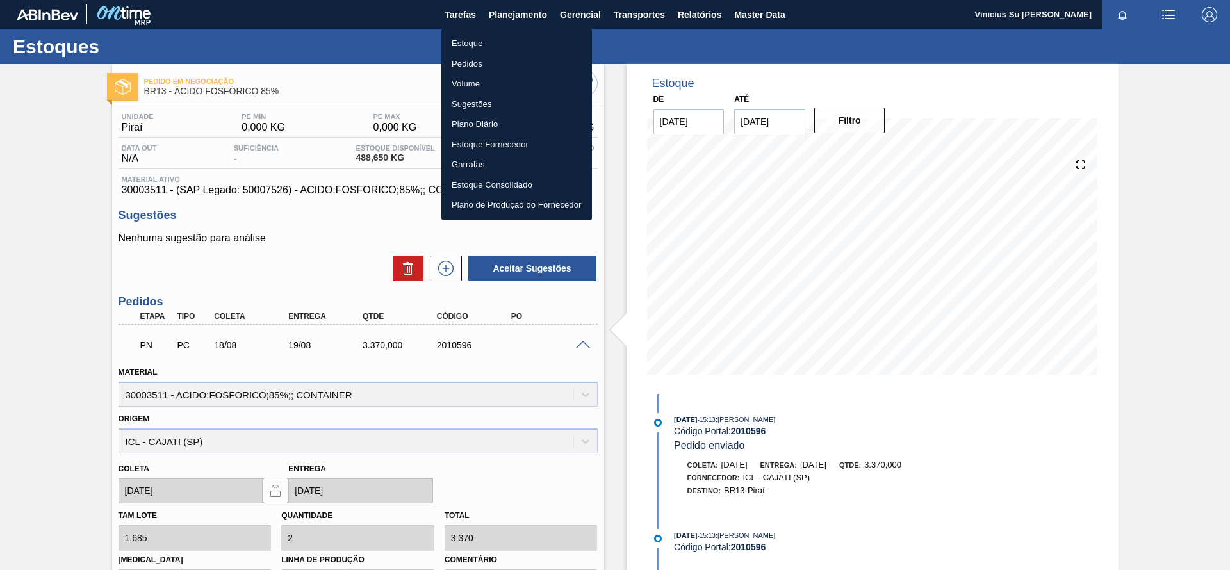
click at [471, 44] on li "Estoque" at bounding box center [516, 43] width 151 height 20
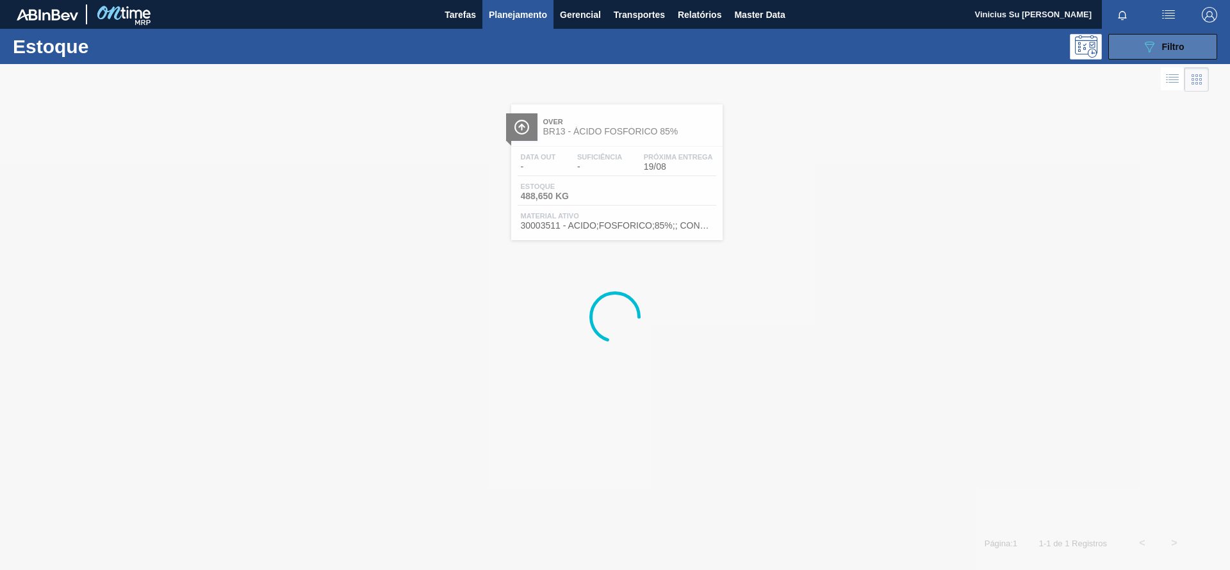
click at [1153, 45] on icon "089F7B8B-B2A5-4AFE-B5C0-19BA573D28AC" at bounding box center [1148, 46] width 15 height 15
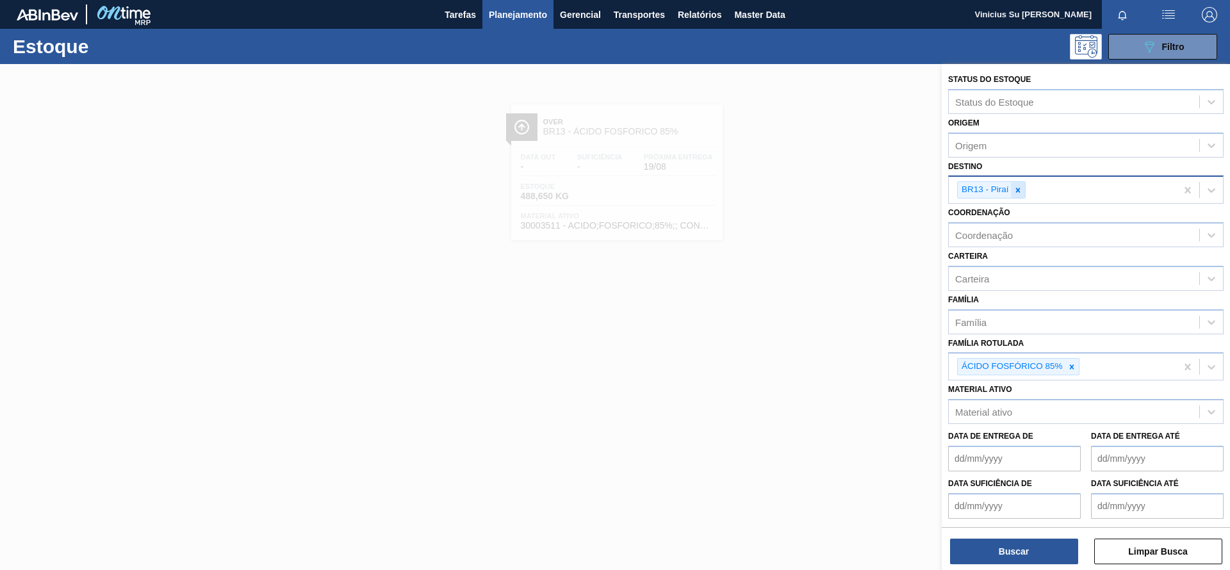
click at [1019, 192] on icon at bounding box center [1017, 190] width 9 height 9
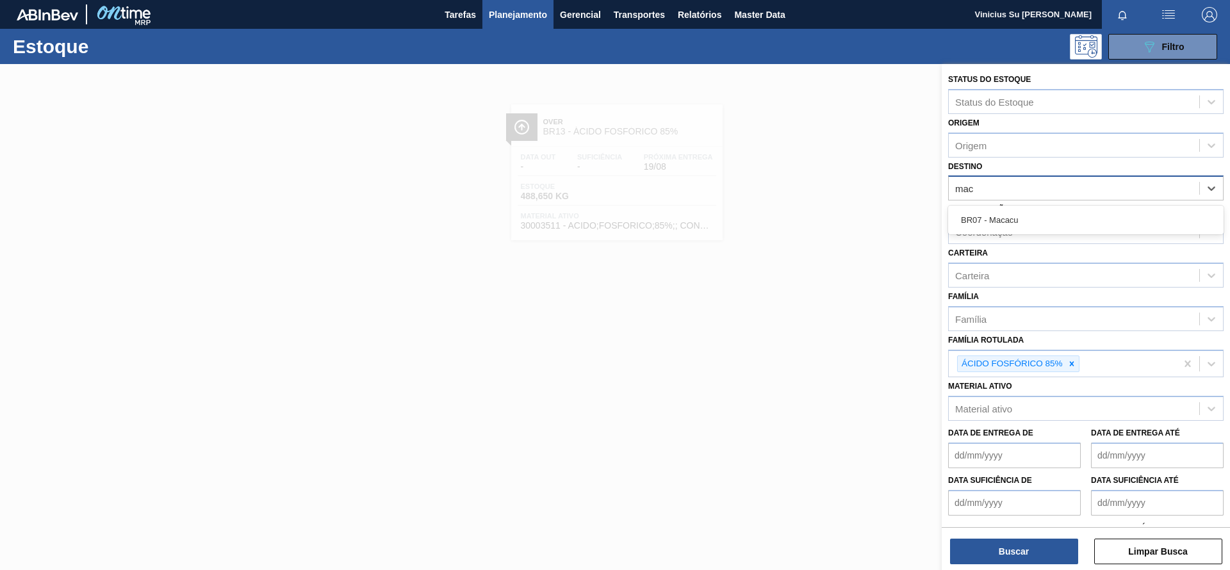
type input "maca"
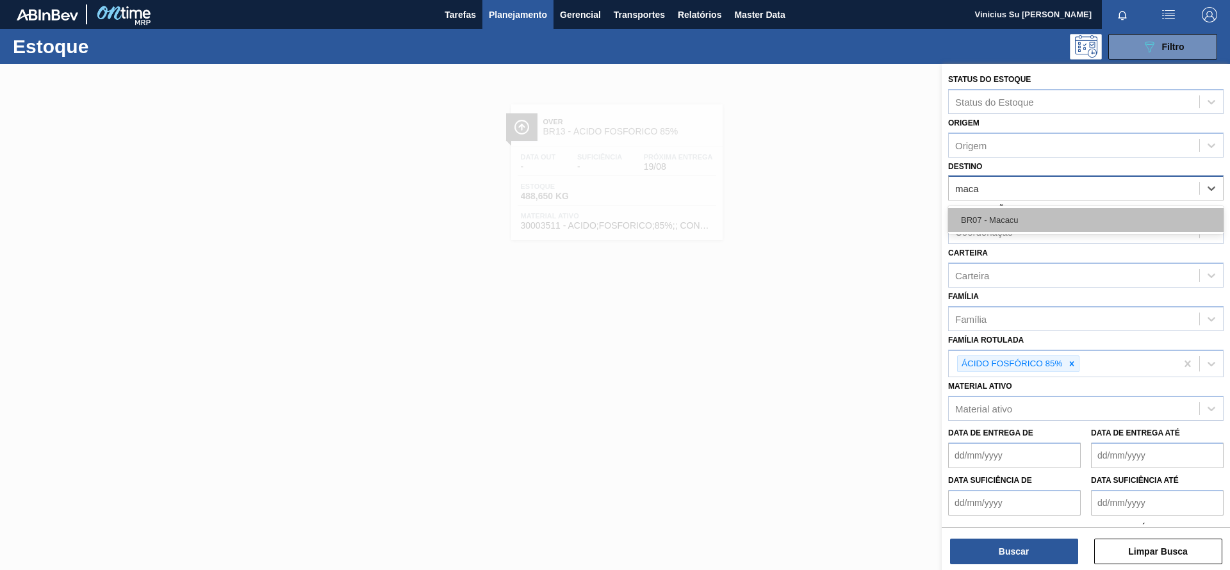
click at [1035, 220] on div "BR07 - Macacu" at bounding box center [1085, 220] width 275 height 24
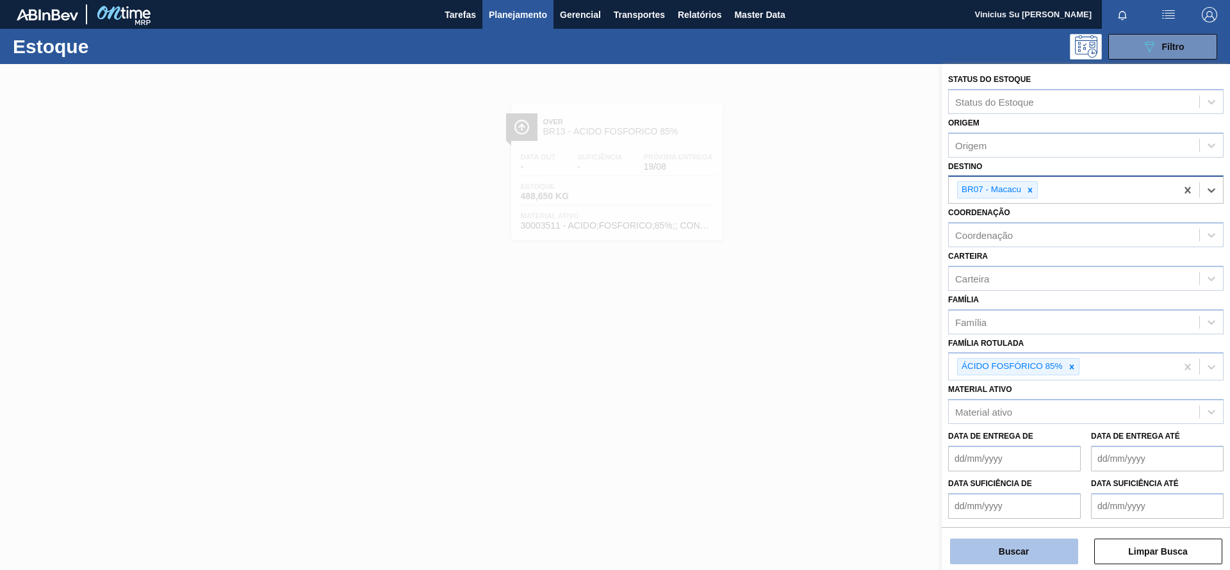
click at [1007, 544] on button "Buscar" at bounding box center [1014, 552] width 128 height 26
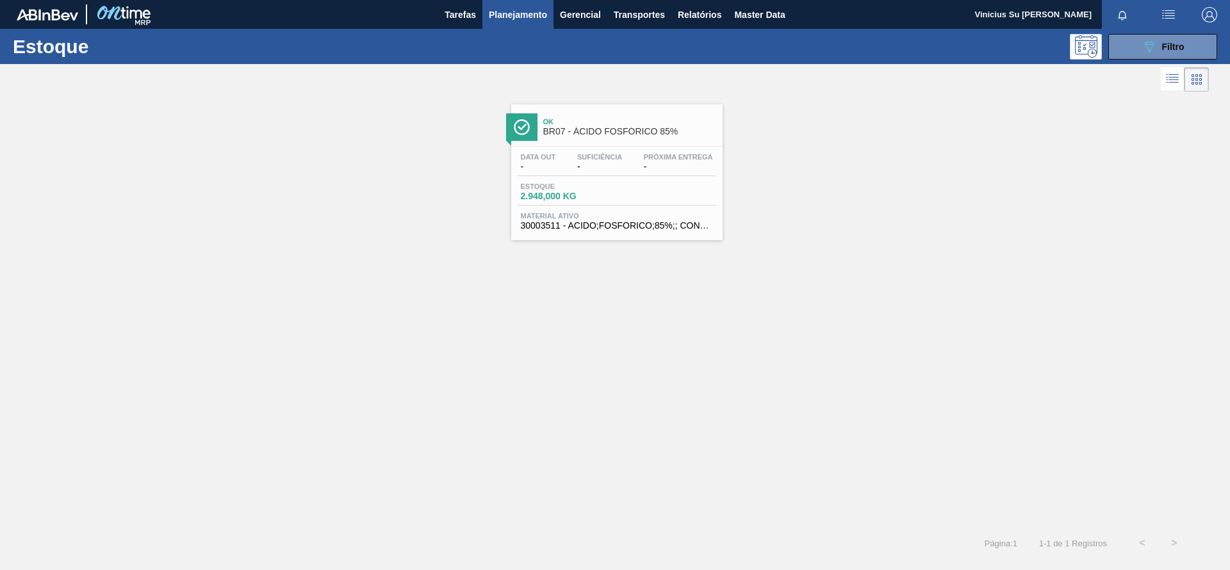
click at [644, 130] on span "BR07 - ÁCIDO FOSFÓRICO 85%" at bounding box center [629, 132] width 173 height 10
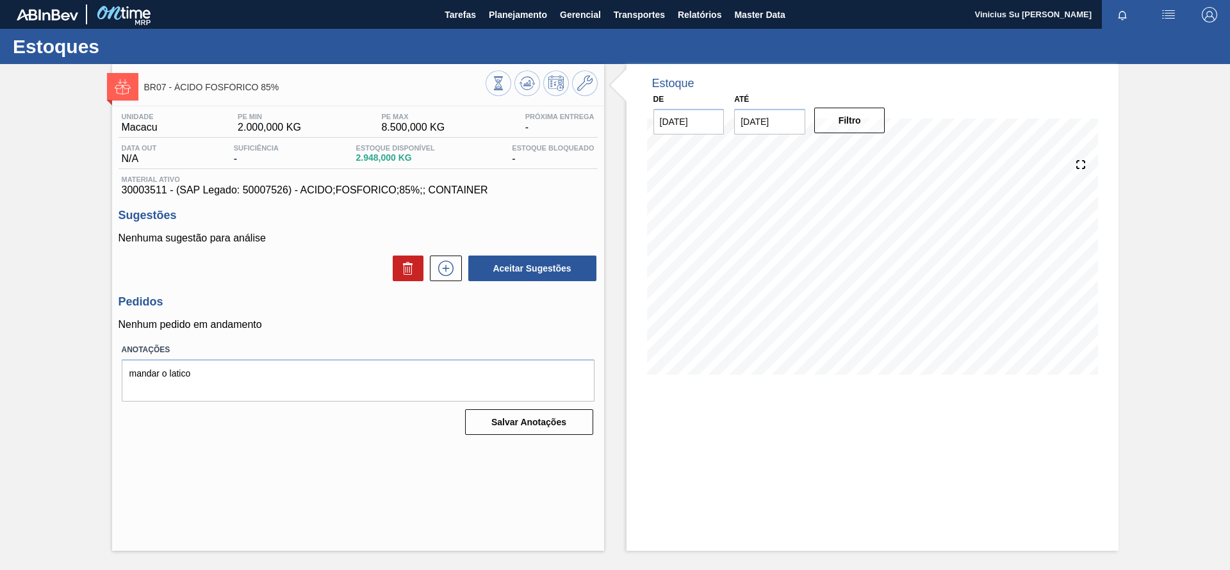
click at [611, 271] on div "Estoque De [DATE] Até [DATE] Filtro 16/08 Projeção de Estoque 2,948 [DOMAIN_NAM…" at bounding box center [861, 307] width 514 height 487
click at [52, 234] on div "BR07 - ÁCIDO FOSFÓRICO 85% Unidade Macacu PE MIN 2.000,000 KG PE MAX 8.500,000 …" at bounding box center [615, 307] width 1230 height 487
click at [52, 220] on div "BR07 - ÁCIDO FOSFÓRICO 85% Unidade Macacu PE MIN 2.000,000 KG PE MAX 8.500,000 …" at bounding box center [615, 307] width 1230 height 487
click at [501, 81] on icon at bounding box center [498, 83] width 14 height 14
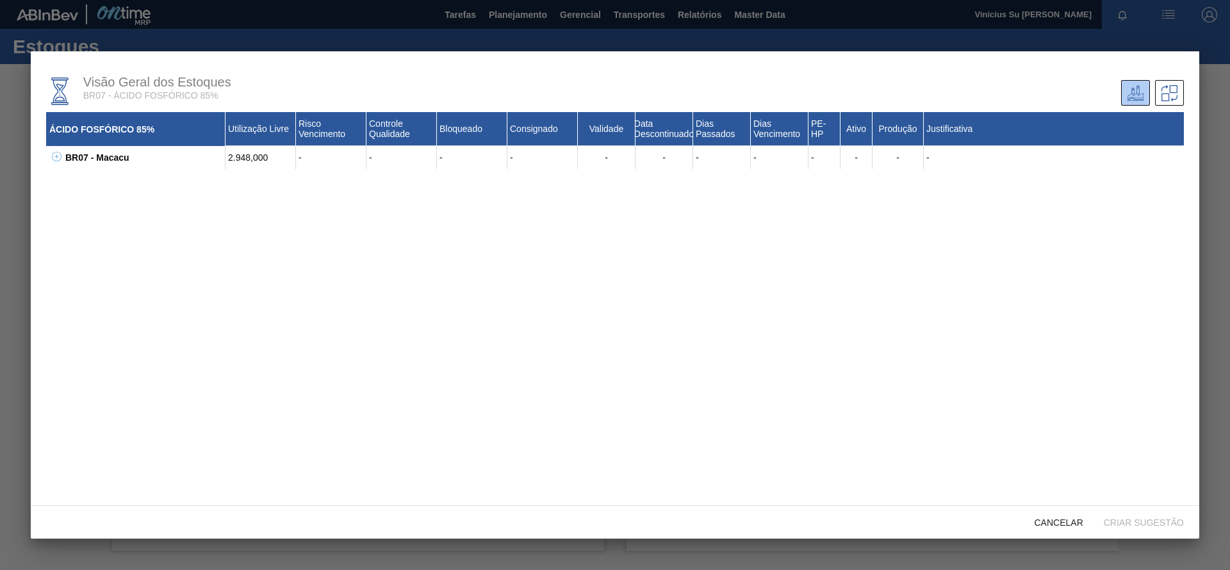
click at [60, 154] on icon at bounding box center [57, 157] width 10 height 10
click at [1214, 122] on div at bounding box center [615, 285] width 1230 height 570
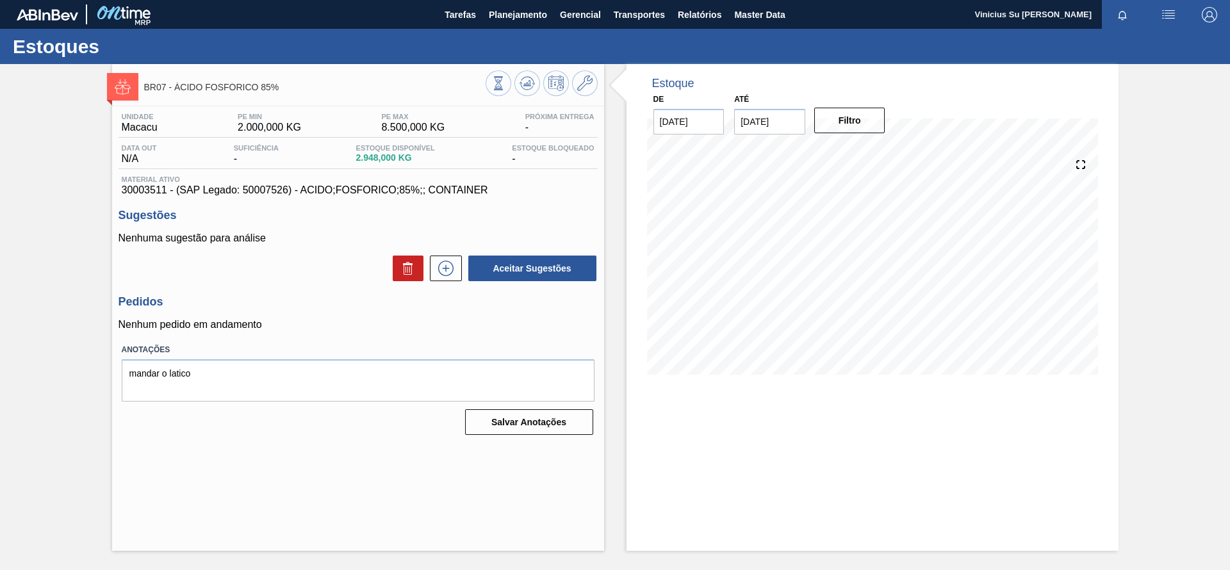
click at [9, 182] on div "BR07 - ÁCIDO FOSFÓRICO 85% Unidade Macacu PE MIN 2.000,000 KG PE MAX 8.500,000 …" at bounding box center [615, 307] width 1230 height 487
click at [537, 20] on span "Planejamento" at bounding box center [518, 14] width 58 height 15
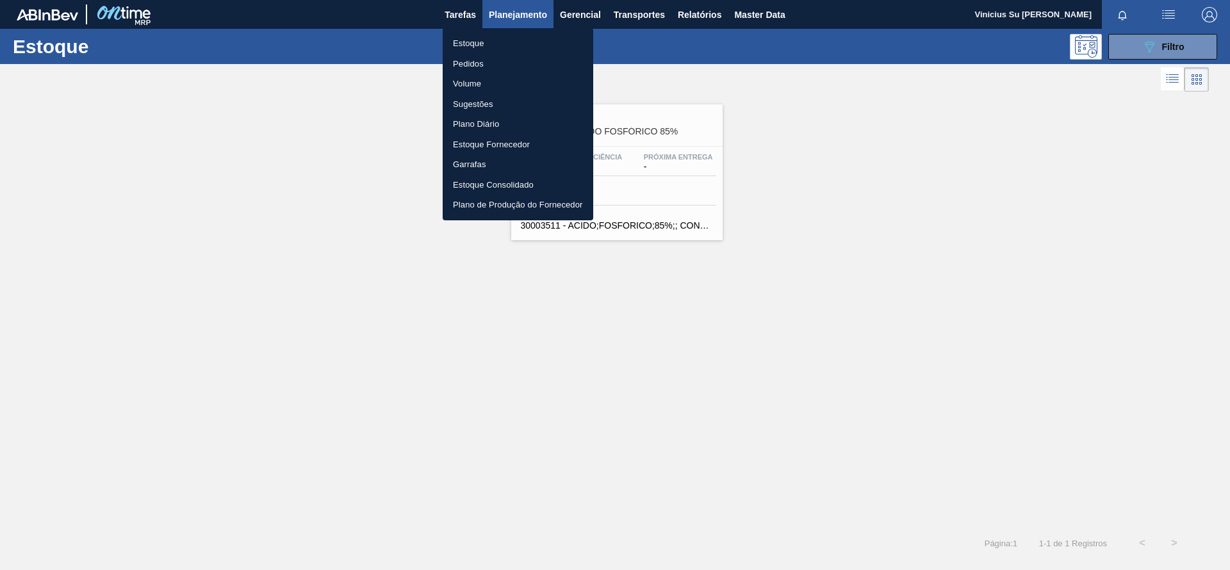
click at [1171, 53] on div at bounding box center [615, 285] width 1230 height 570
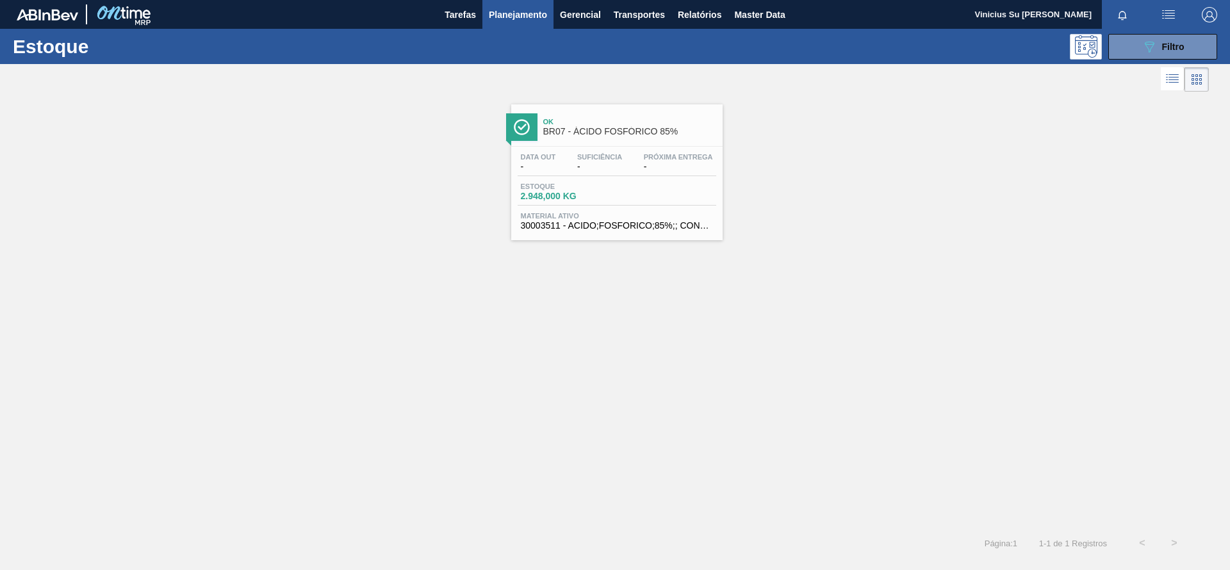
click at [1171, 53] on div "089F7B8B-B2A5-4AFE-B5C0-19BA573D28AC Filtro" at bounding box center [1162, 46] width 43 height 15
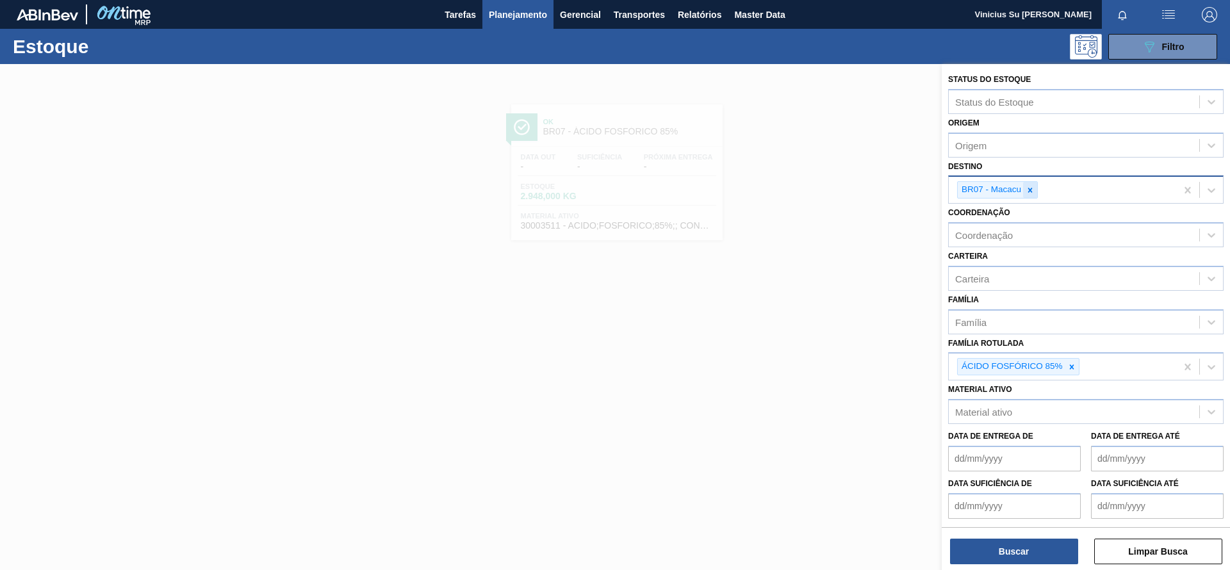
click at [1030, 191] on icon at bounding box center [1030, 190] width 4 height 4
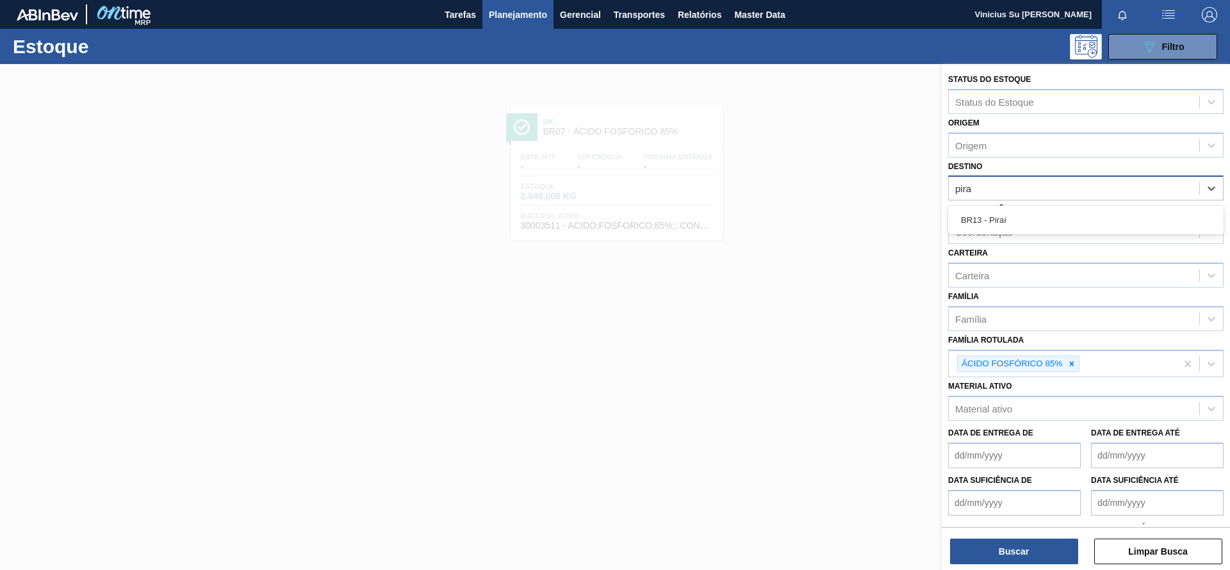
type input "pir"
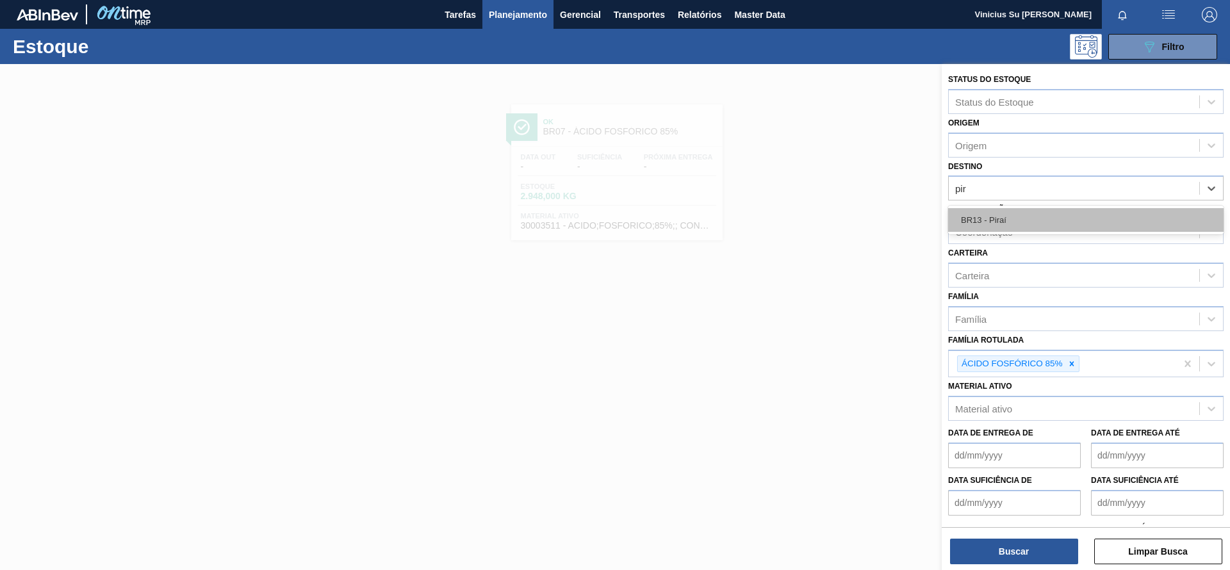
click at [1044, 222] on div "BR13 - Piraí" at bounding box center [1085, 220] width 275 height 24
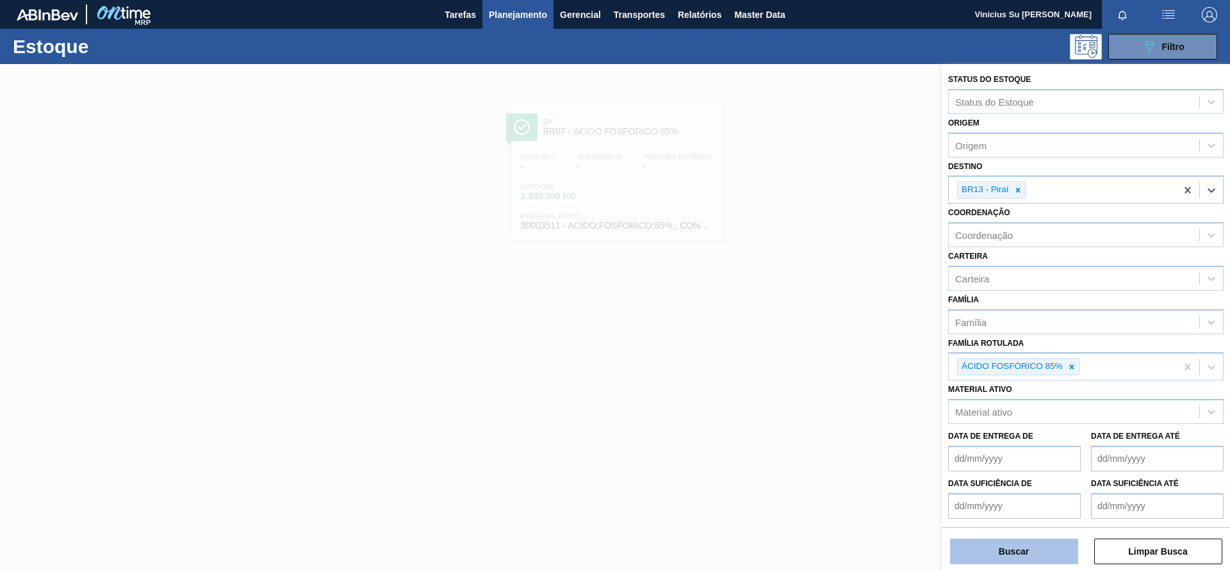
click at [1030, 550] on button "Buscar" at bounding box center [1014, 552] width 128 height 26
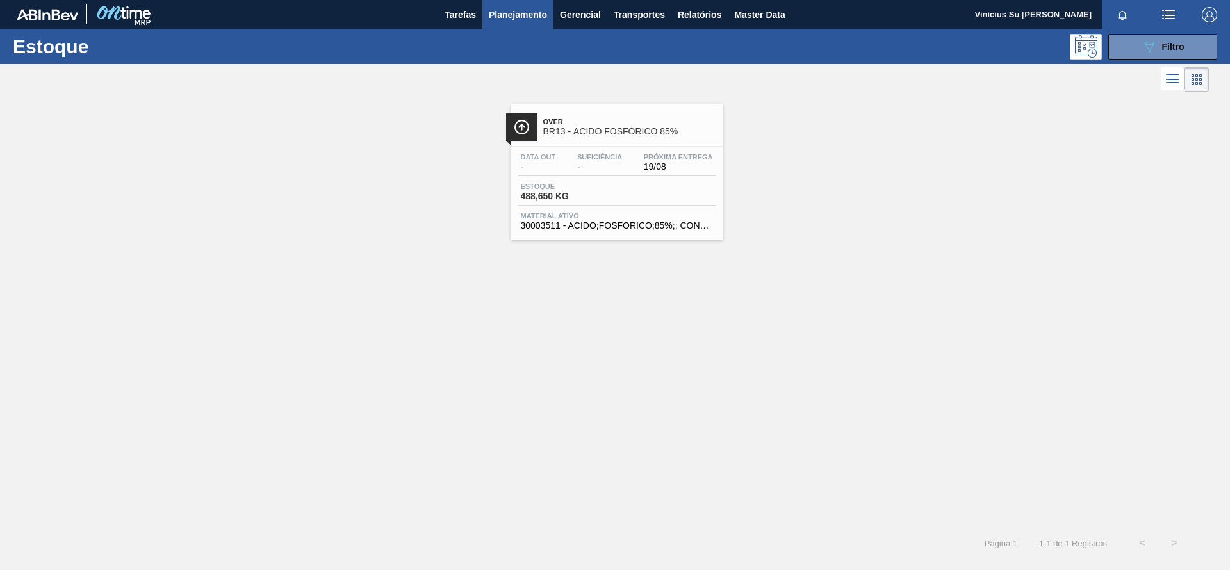
click at [661, 133] on span "BR13 - ÁCIDO FOSFÓRICO 85%" at bounding box center [629, 132] width 173 height 10
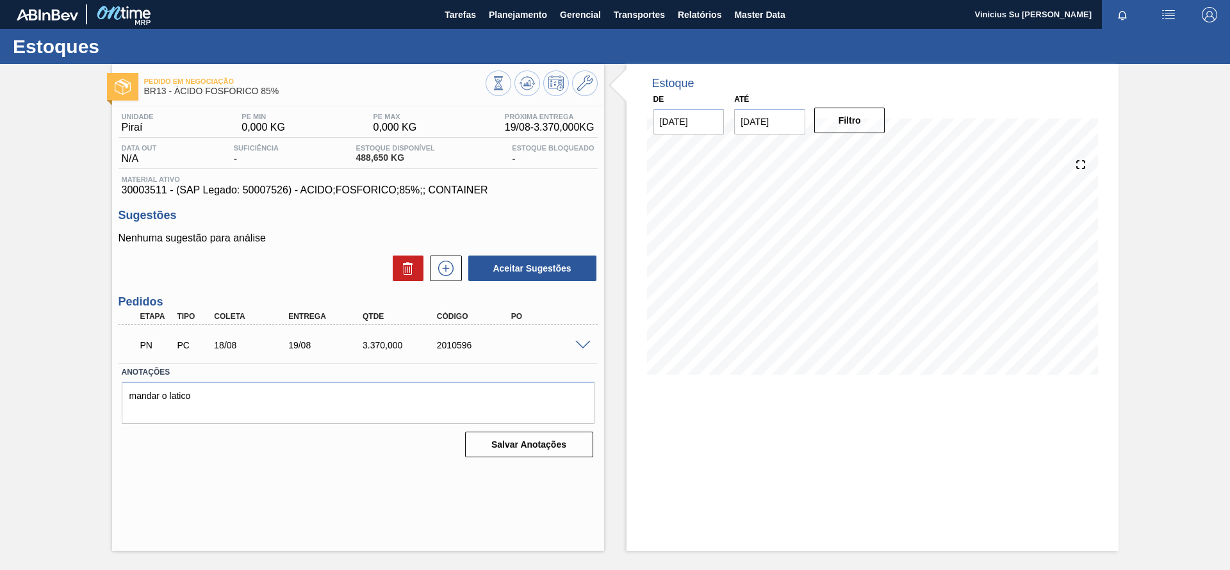
click at [63, 249] on div "Pedido em Negociação BR13 - ÁCIDO FOSFÓRICO 85% Unidade Piraí PE MIN 0,000 KG P…" at bounding box center [615, 307] width 1230 height 487
click at [70, 236] on div "Pedido em Negociação BR13 - ÁCIDO FOSFÓRICO 85% Unidade Piraí PE MIN 0,000 KG P…" at bounding box center [615, 307] width 1230 height 487
click at [615, 142] on div "Estoque De [DATE] Até [DATE] Filtro" at bounding box center [861, 307] width 514 height 487
click at [576, 348] on div "PN PC 18/08 19/08 3.370,000 2010596" at bounding box center [354, 344] width 445 height 26
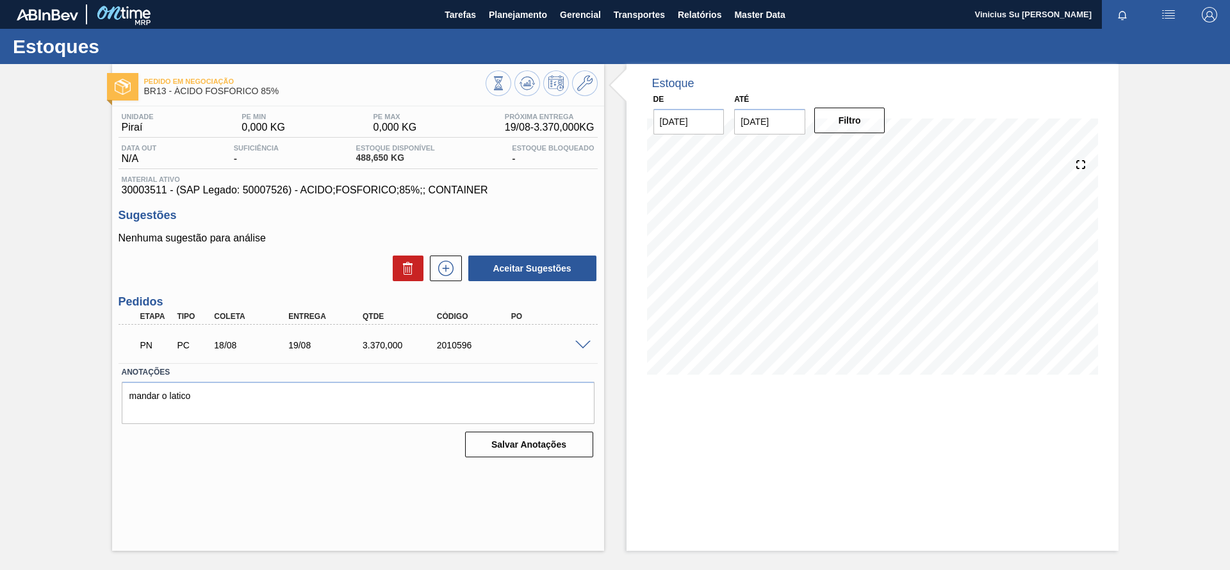
click at [579, 343] on span at bounding box center [582, 346] width 15 height 10
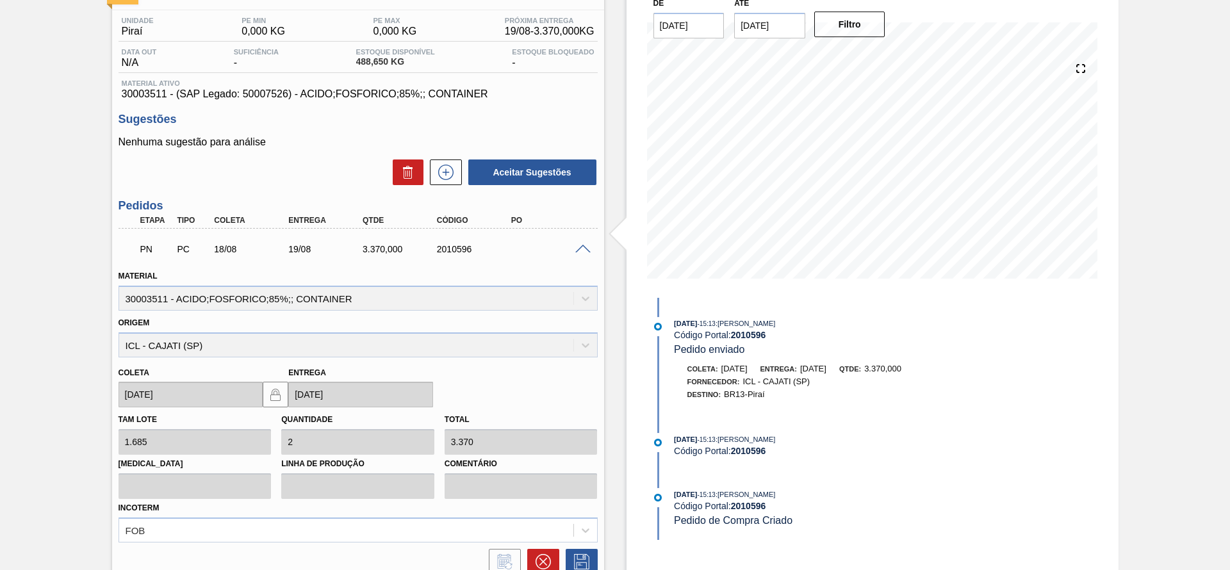
scroll to position [192, 0]
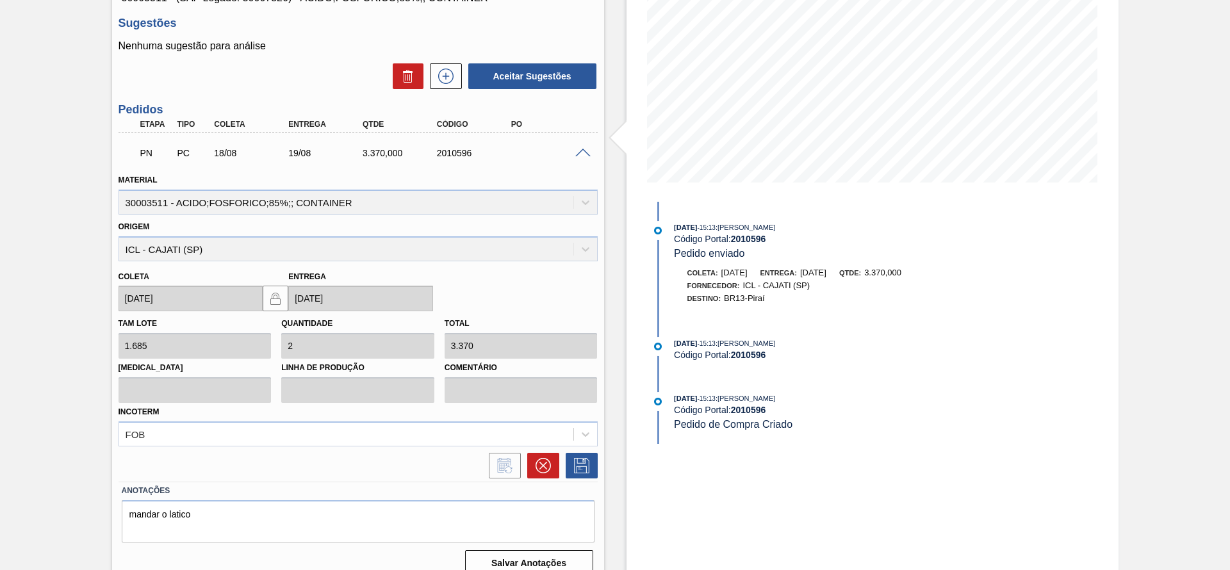
click at [604, 267] on div "Estoque De [DATE] Até [DATE] Filtro [DATE] 15:13 : [PERSON_NAME] Código Portal:…" at bounding box center [861, 229] width 514 height 715
click at [611, 200] on div "Estoque De [DATE] Até [DATE] Filtro 16/08 Projeção de Estoque 488.65 [DOMAIN_NA…" at bounding box center [861, 229] width 514 height 715
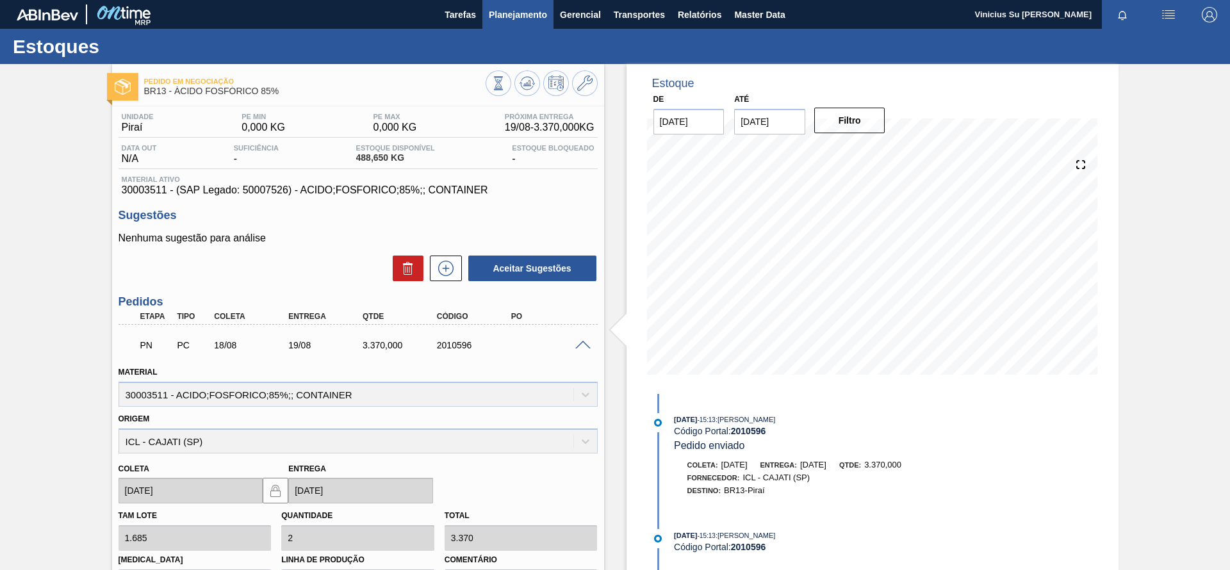
click at [505, 19] on span "Planejamento" at bounding box center [518, 14] width 58 height 15
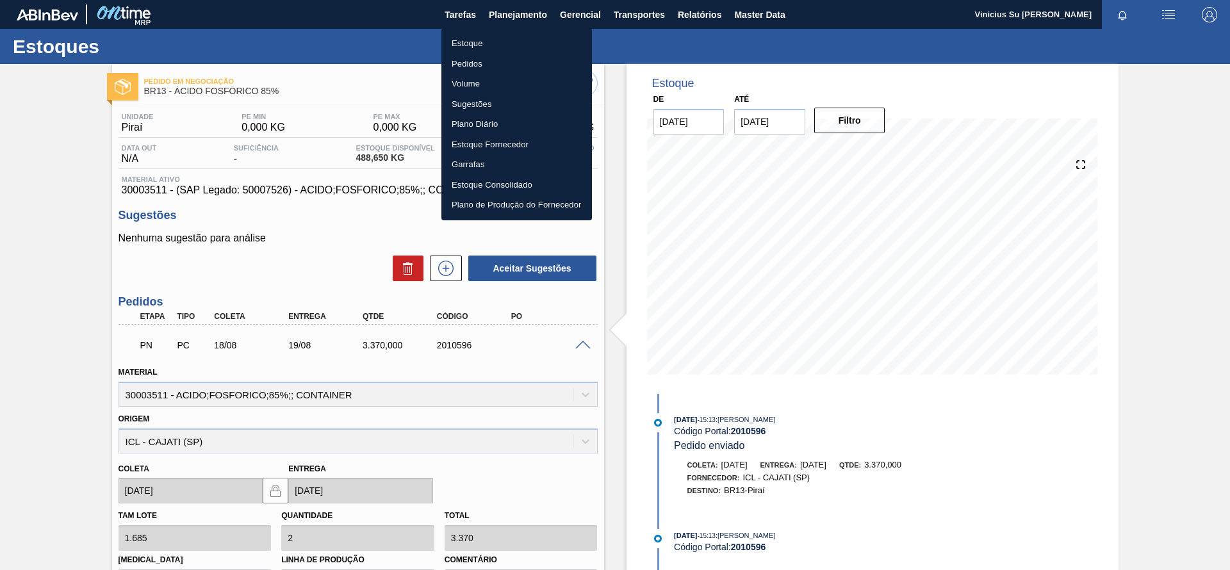
click at [473, 47] on li "Estoque" at bounding box center [516, 43] width 151 height 20
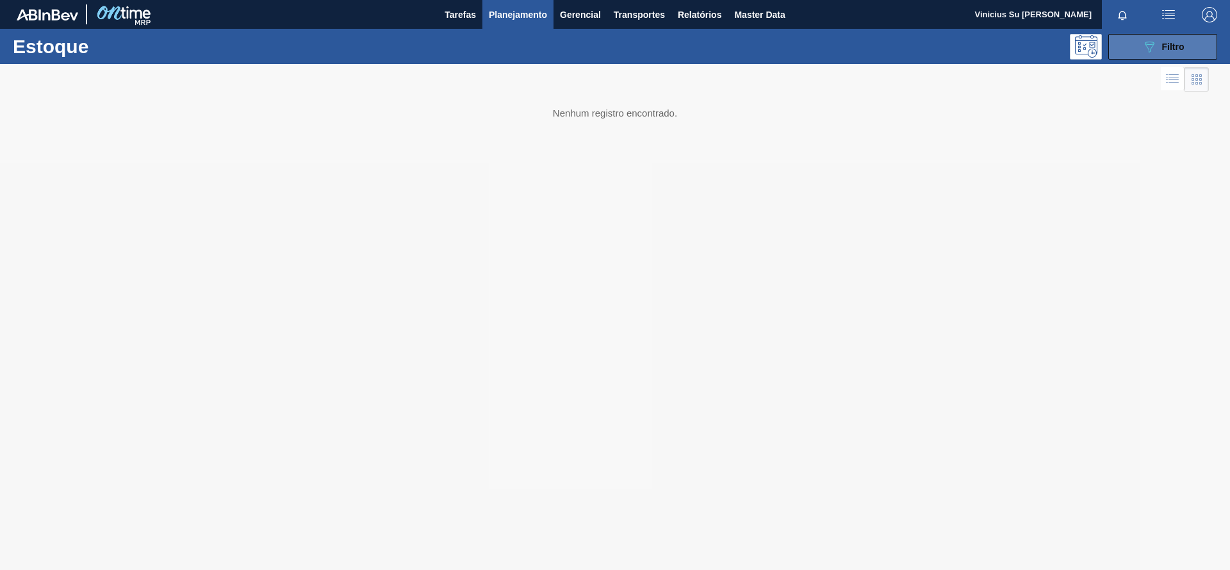
click at [1153, 54] on button "089F7B8B-B2A5-4AFE-B5C0-19BA573D28AC Filtro" at bounding box center [1162, 47] width 109 height 26
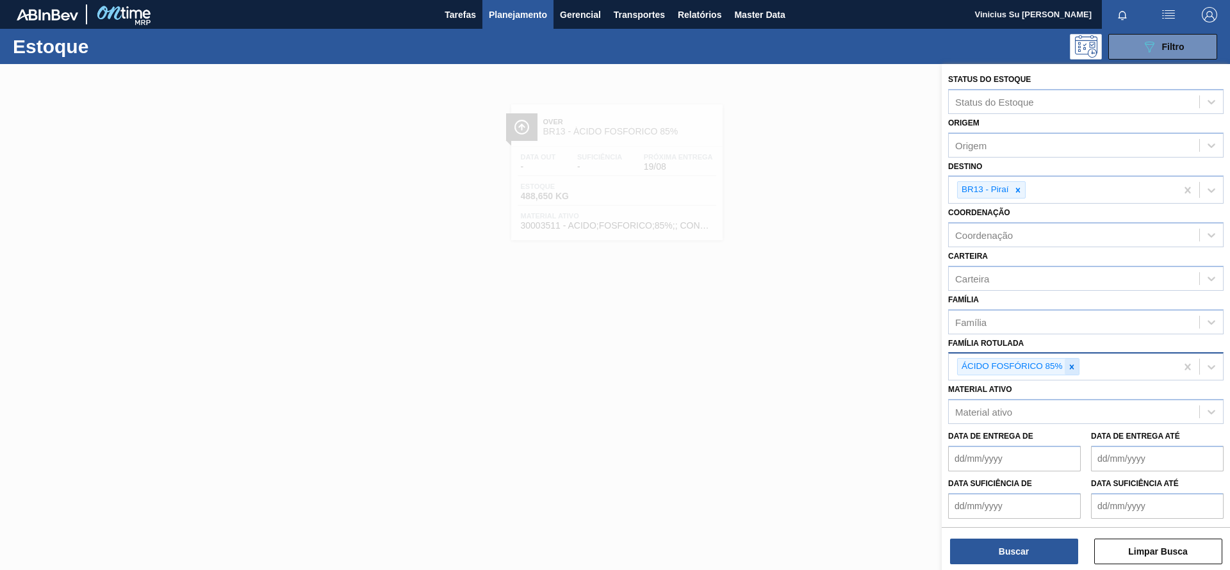
click at [1067, 367] on icon at bounding box center [1071, 366] width 9 height 9
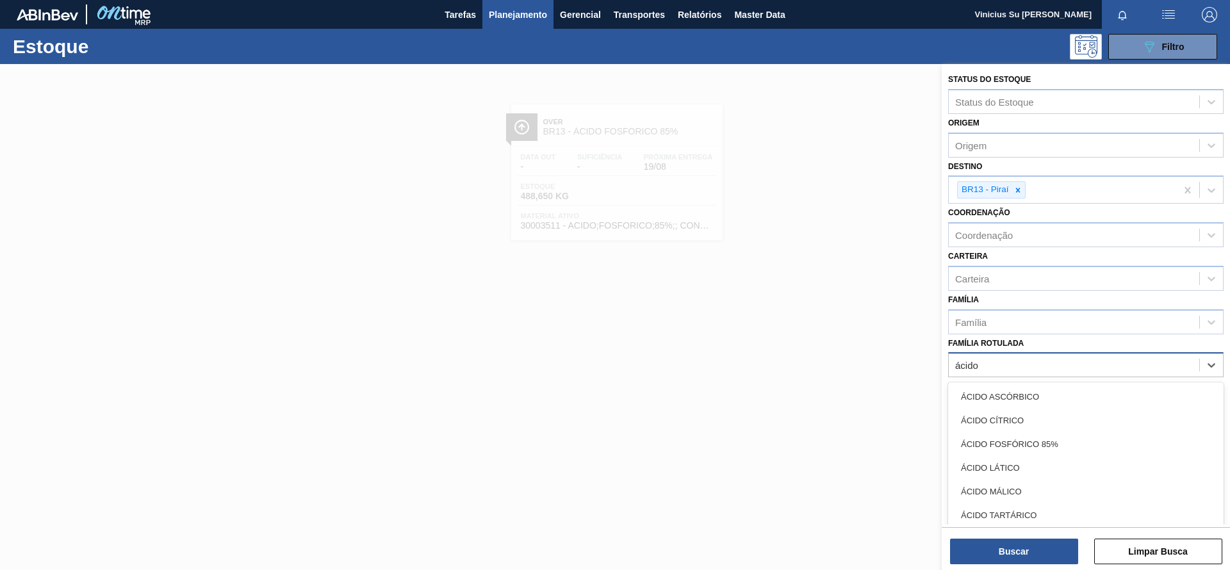
type Rotulada "ácido"
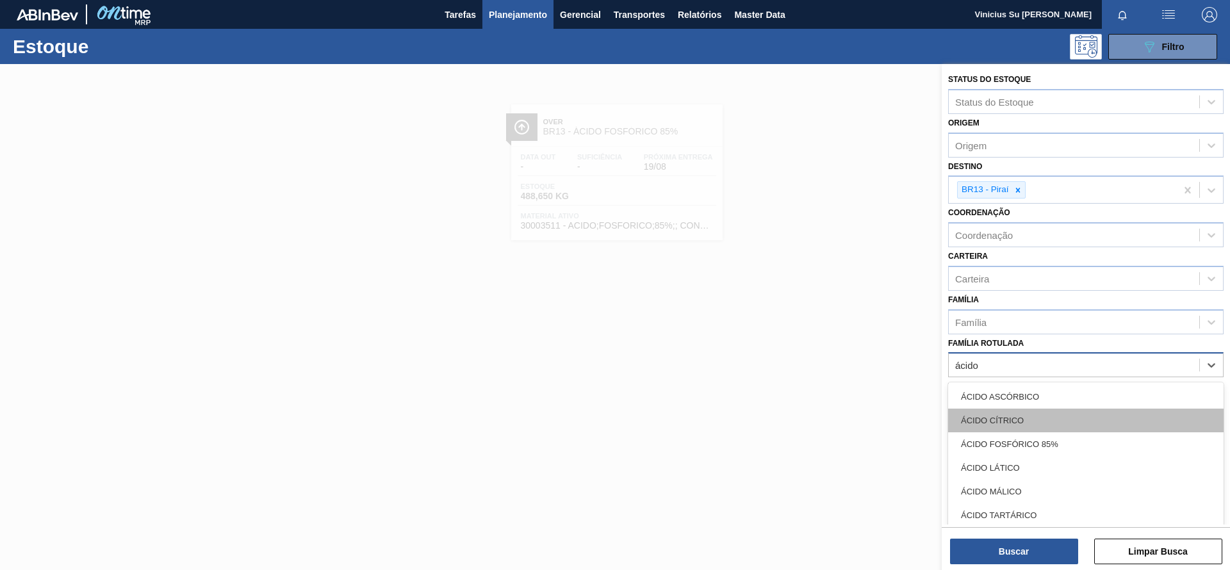
click at [1050, 414] on div "ÁCIDO CÍTRICO" at bounding box center [1085, 421] width 275 height 24
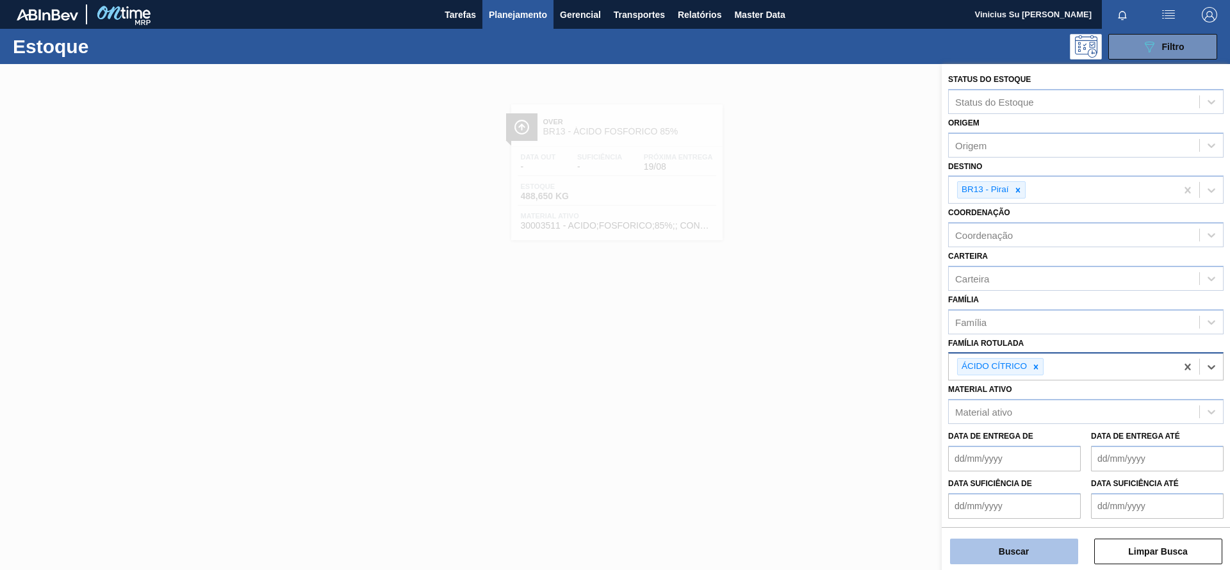
click at [997, 552] on button "Buscar" at bounding box center [1014, 552] width 128 height 26
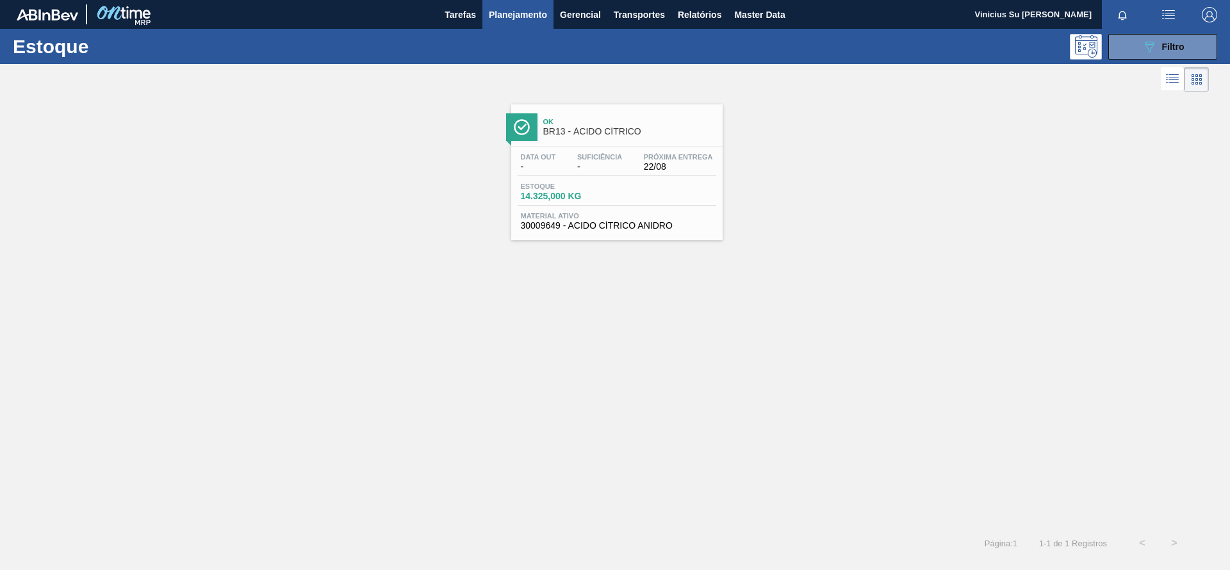
click at [655, 134] on span "BR13 - ÁCIDO CÍTRICO" at bounding box center [629, 132] width 173 height 10
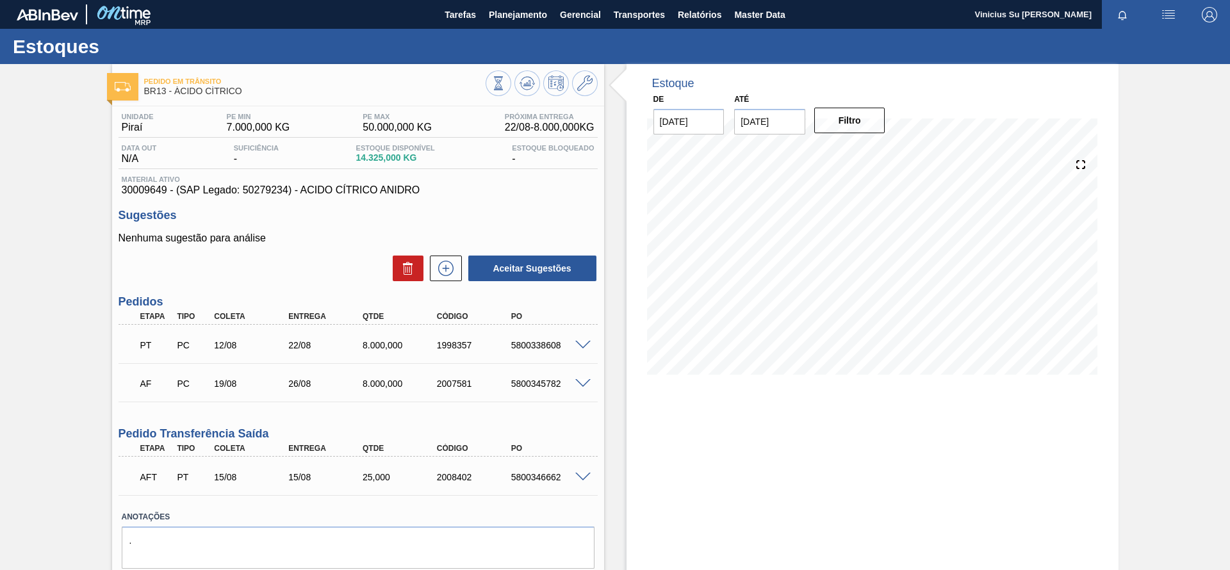
click at [582, 342] on span at bounding box center [582, 346] width 15 height 10
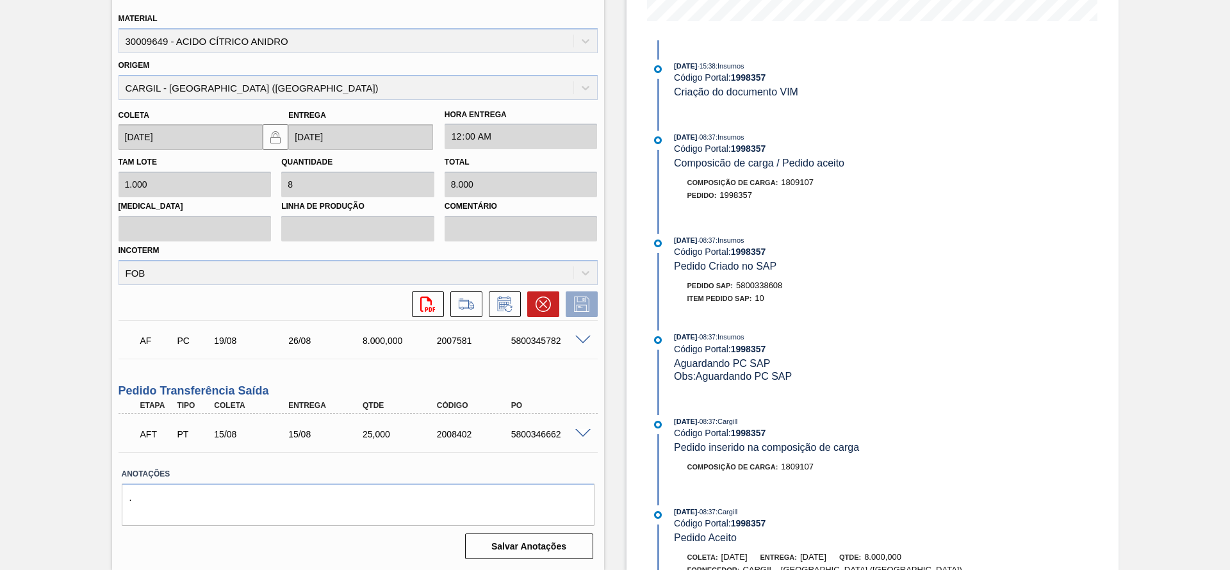
scroll to position [286, 0]
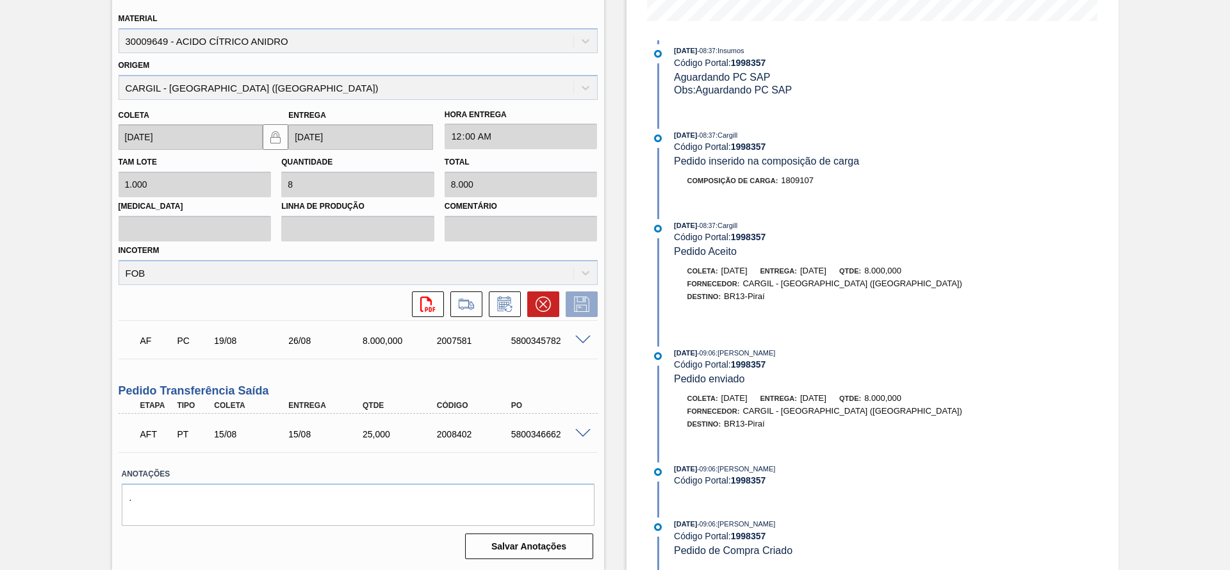
click at [616, 375] on div "Estoque De [DATE] Até [DATE] Filtro [DATE] 15:38 : Insumos Código Portal: 19983…" at bounding box center [861, 140] width 514 height 859
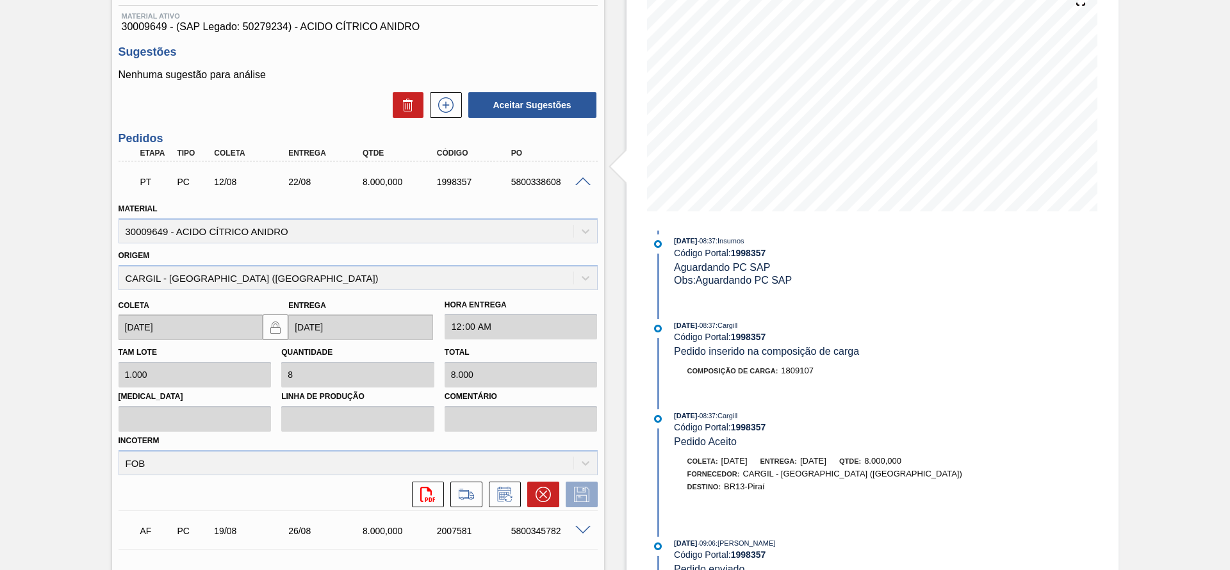
scroll to position [167, 0]
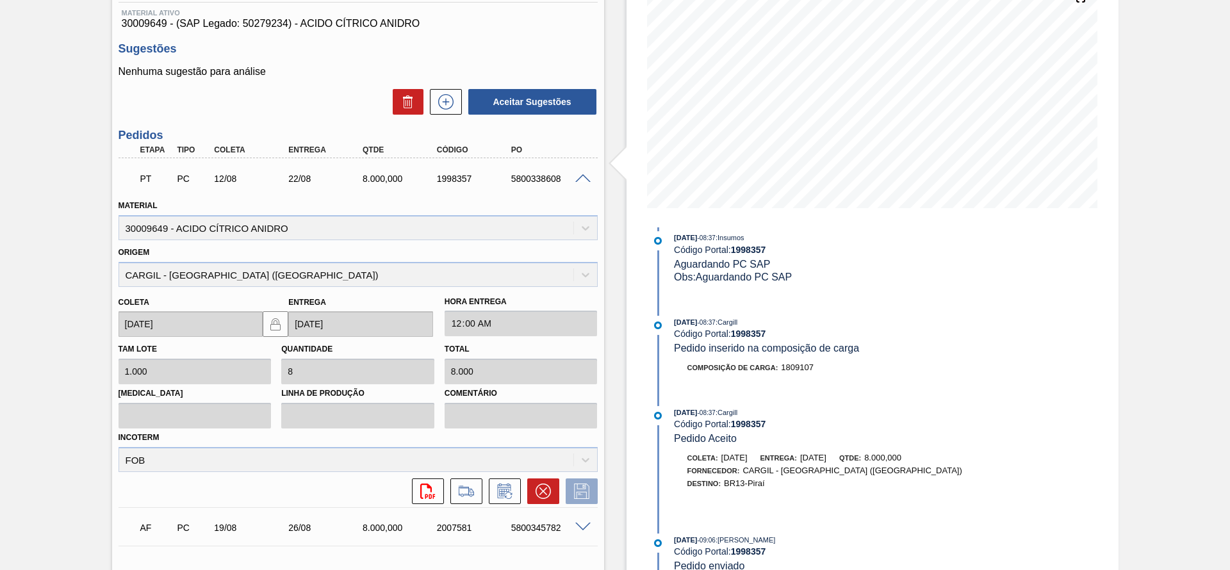
click at [538, 175] on div "5800338608" at bounding box center [549, 179] width 83 height 10
copy div "5800338608"
click at [615, 119] on div "Estoque De [DATE] Até [DATE] Filtro 18/08 Projeção de Estoque 15,025 [DOMAIN_NA…" at bounding box center [861, 327] width 514 height 859
click at [621, 402] on div "Estoque De [DATE] Até [DATE] Filtro 18/08 Projeção de Estoque 15,025 [DOMAIN_NA…" at bounding box center [861, 327] width 514 height 859
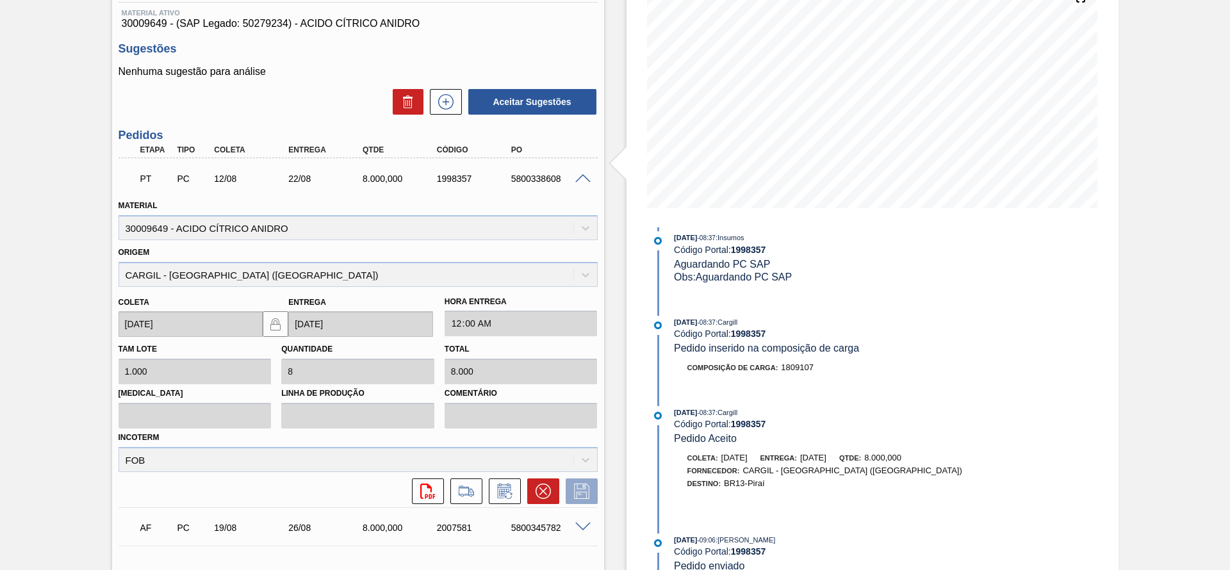
click at [618, 135] on div "Estoque De [DATE] Até [DATE] Filtro 18/08 Projeção de Estoque 15,025 [DOMAIN_NA…" at bounding box center [861, 327] width 514 height 859
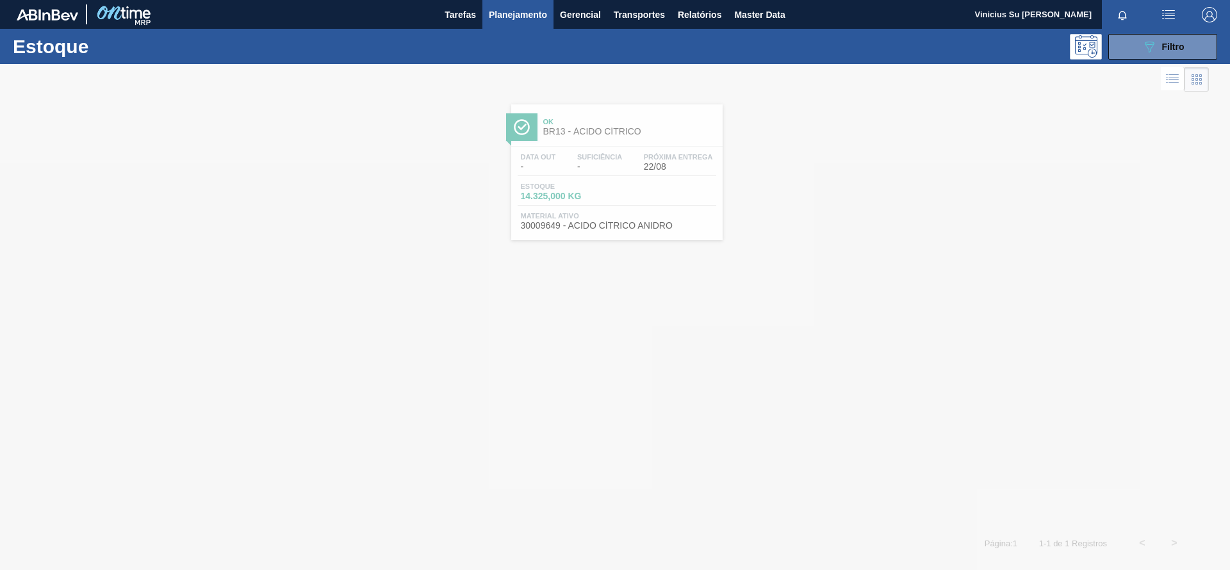
click at [507, 20] on span "Planejamento" at bounding box center [518, 14] width 58 height 15
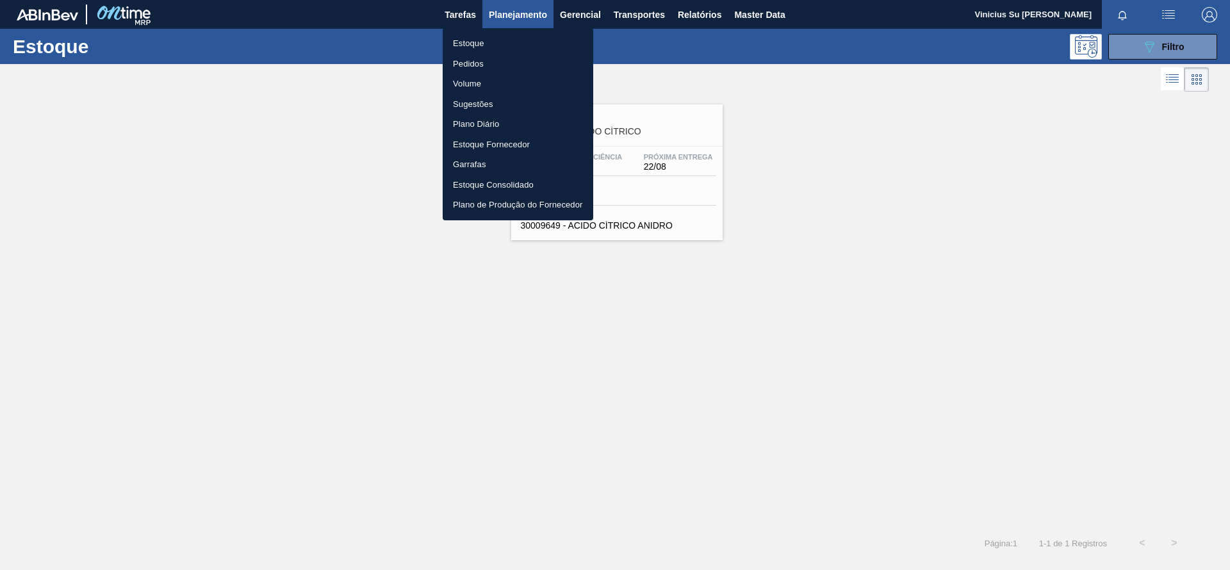
click at [884, 187] on div at bounding box center [615, 285] width 1230 height 570
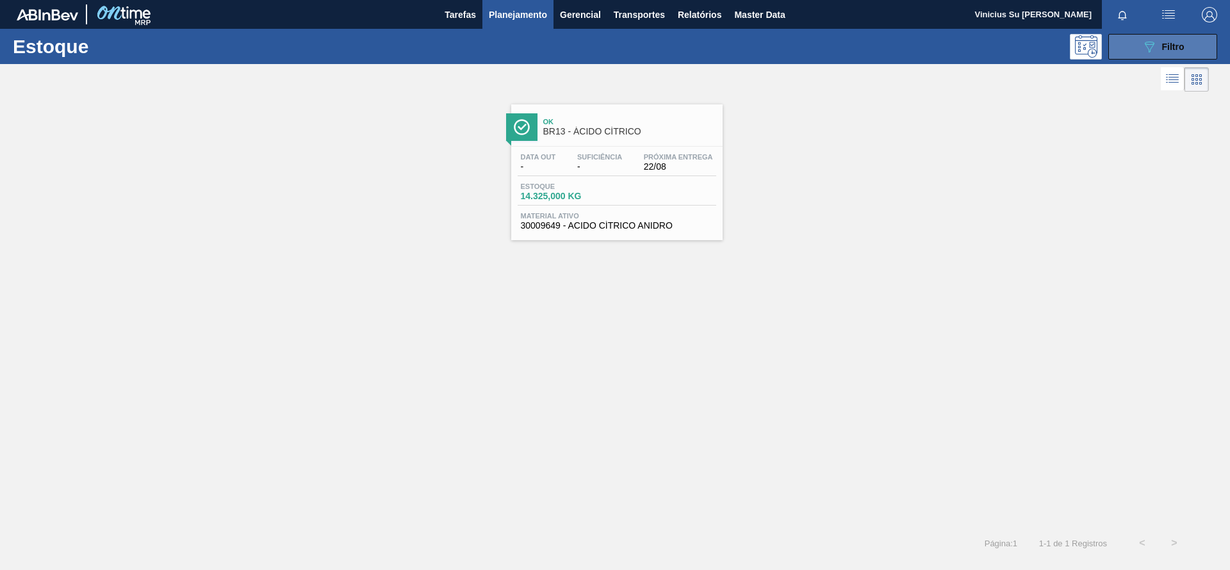
click at [1159, 54] on button "089F7B8B-B2A5-4AFE-B5C0-19BA573D28AC Filtro" at bounding box center [1162, 47] width 109 height 26
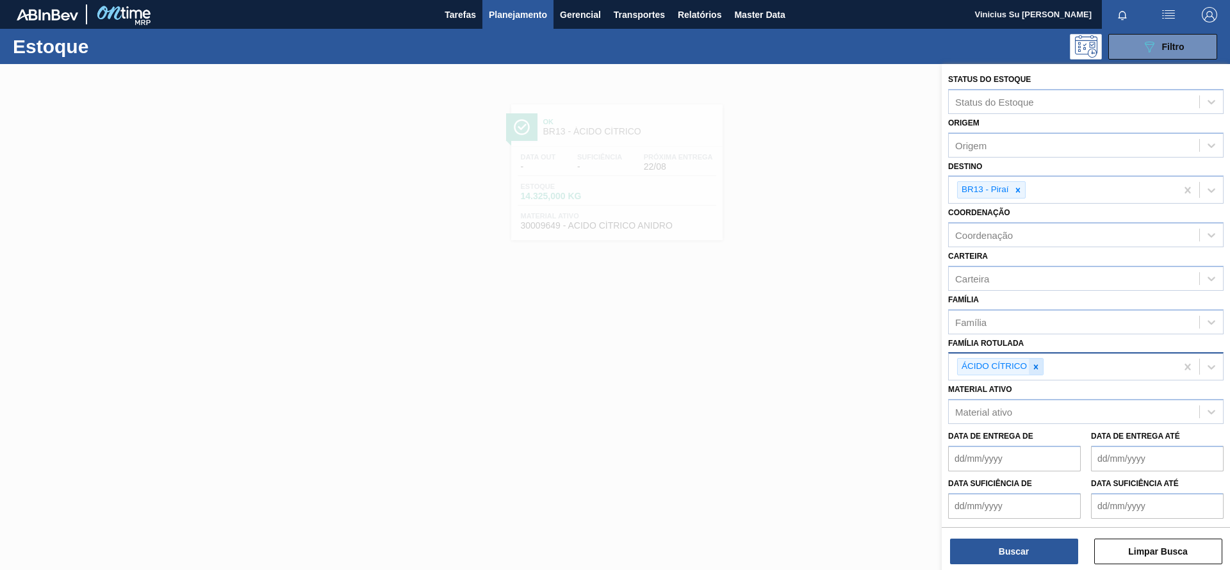
click at [1037, 362] on icon at bounding box center [1035, 366] width 9 height 9
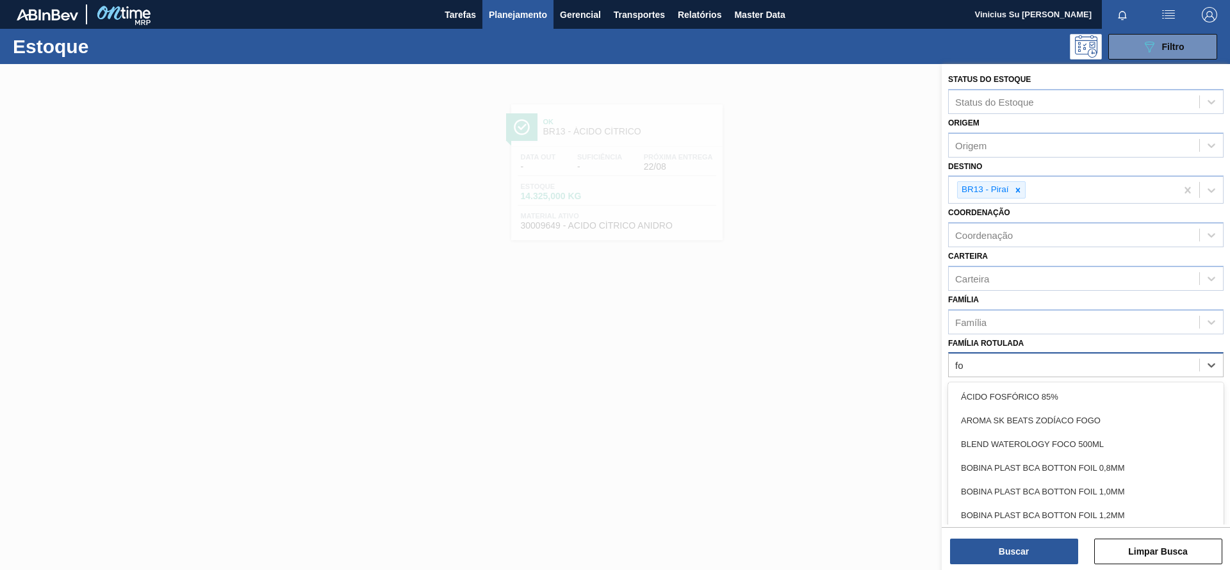
type Rotulada "fos"
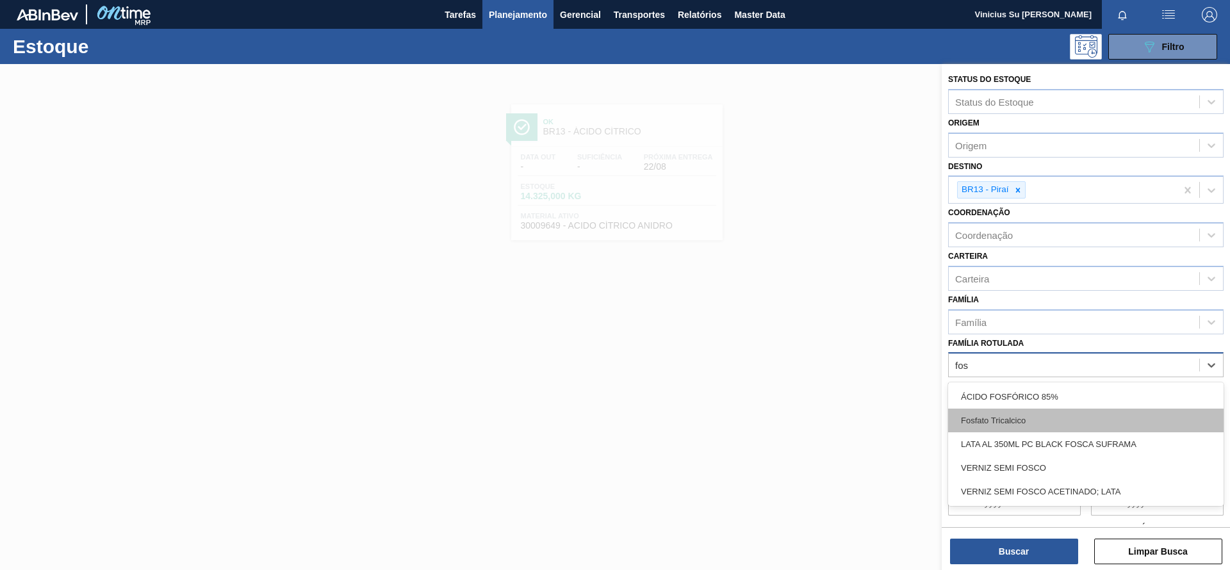
click at [1052, 409] on div "Fosfato Tricalcico" at bounding box center [1085, 421] width 275 height 24
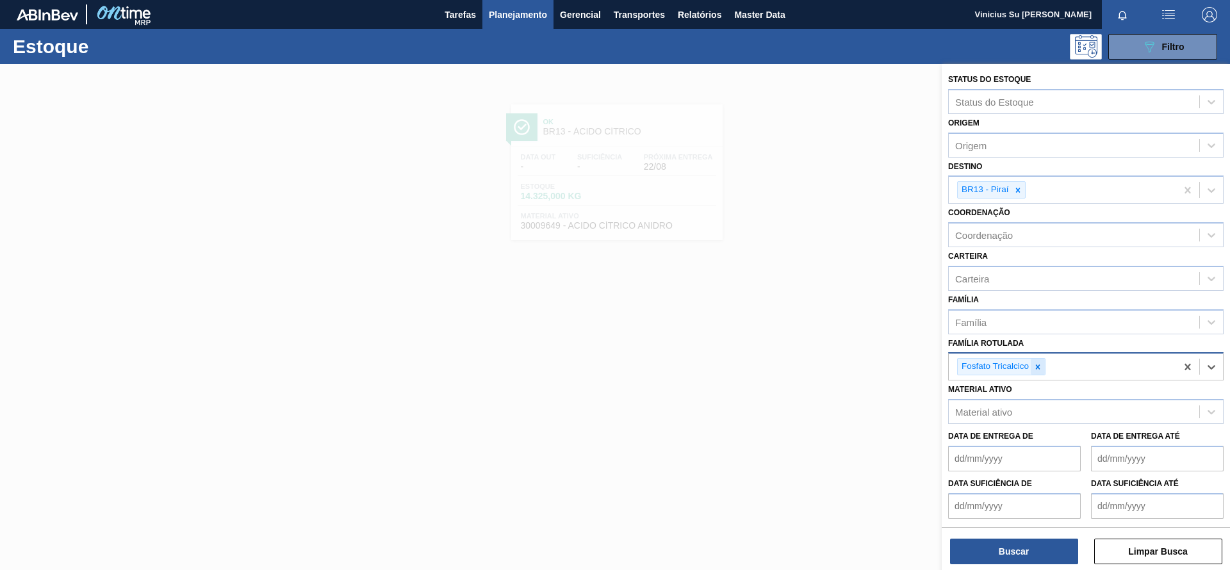
click at [1040, 365] on icon at bounding box center [1037, 366] width 9 height 9
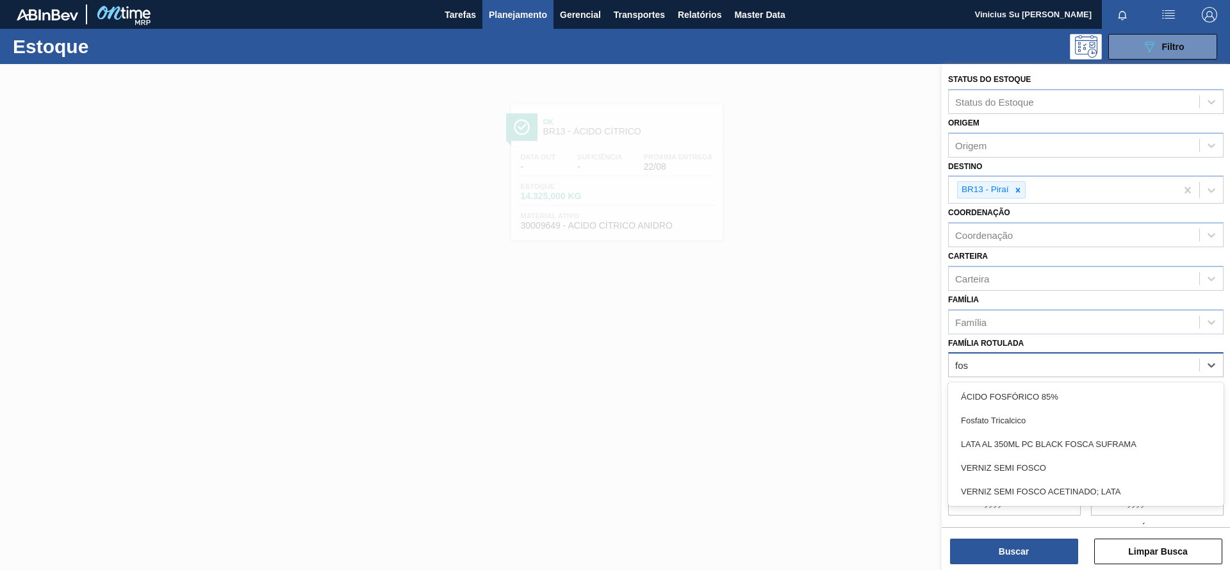
type Rotulada "fosf"
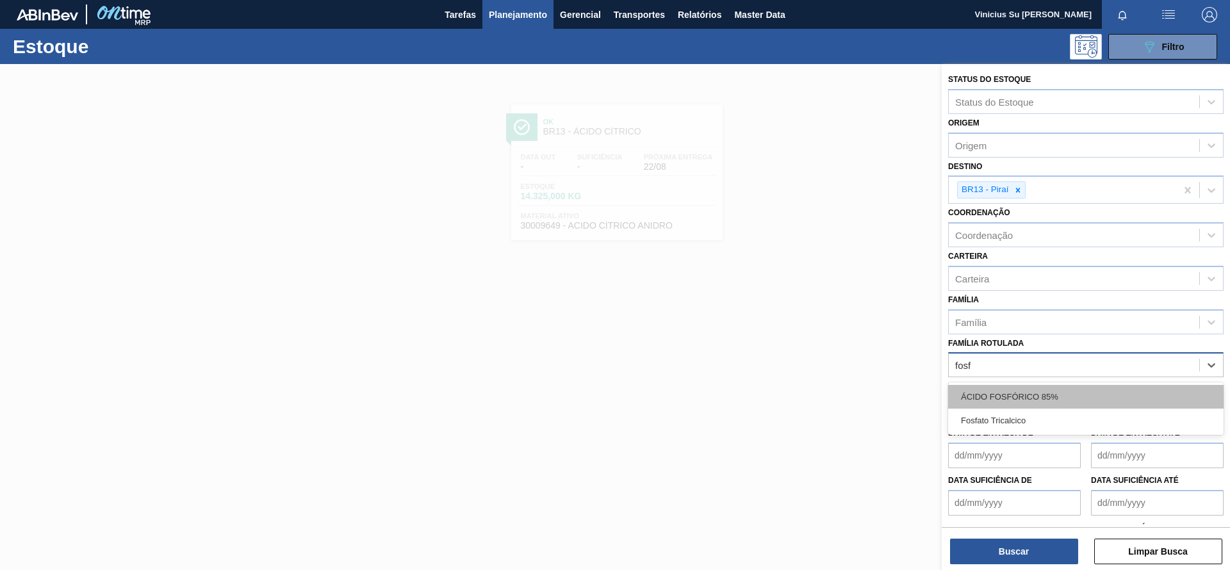
click at [1031, 399] on div "ÁCIDO FOSFÓRICO 85%" at bounding box center [1085, 397] width 275 height 24
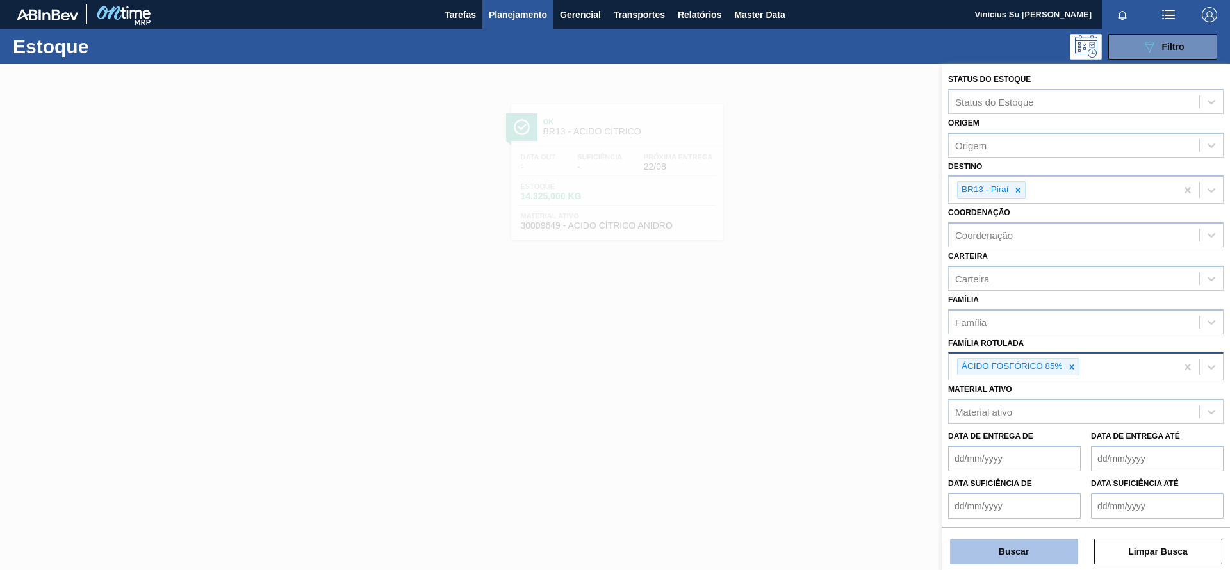
click at [1038, 542] on button "Buscar" at bounding box center [1014, 552] width 128 height 26
